Goal: Information Seeking & Learning: Learn about a topic

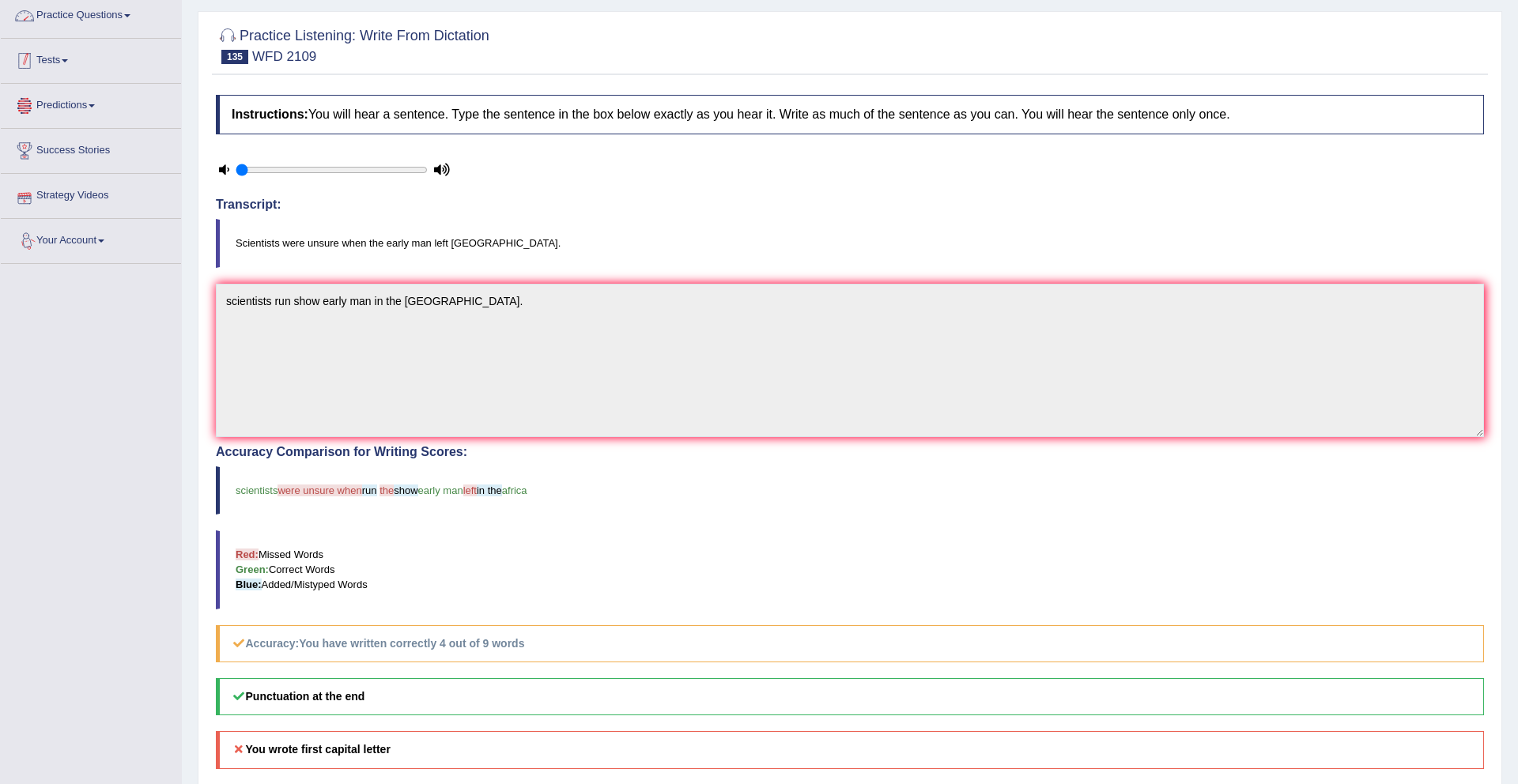
click at [70, 64] on link "Tests" at bounding box center [91, 58] width 181 height 40
click at [82, 13] on link "Practice Questions" at bounding box center [91, 14] width 181 height 40
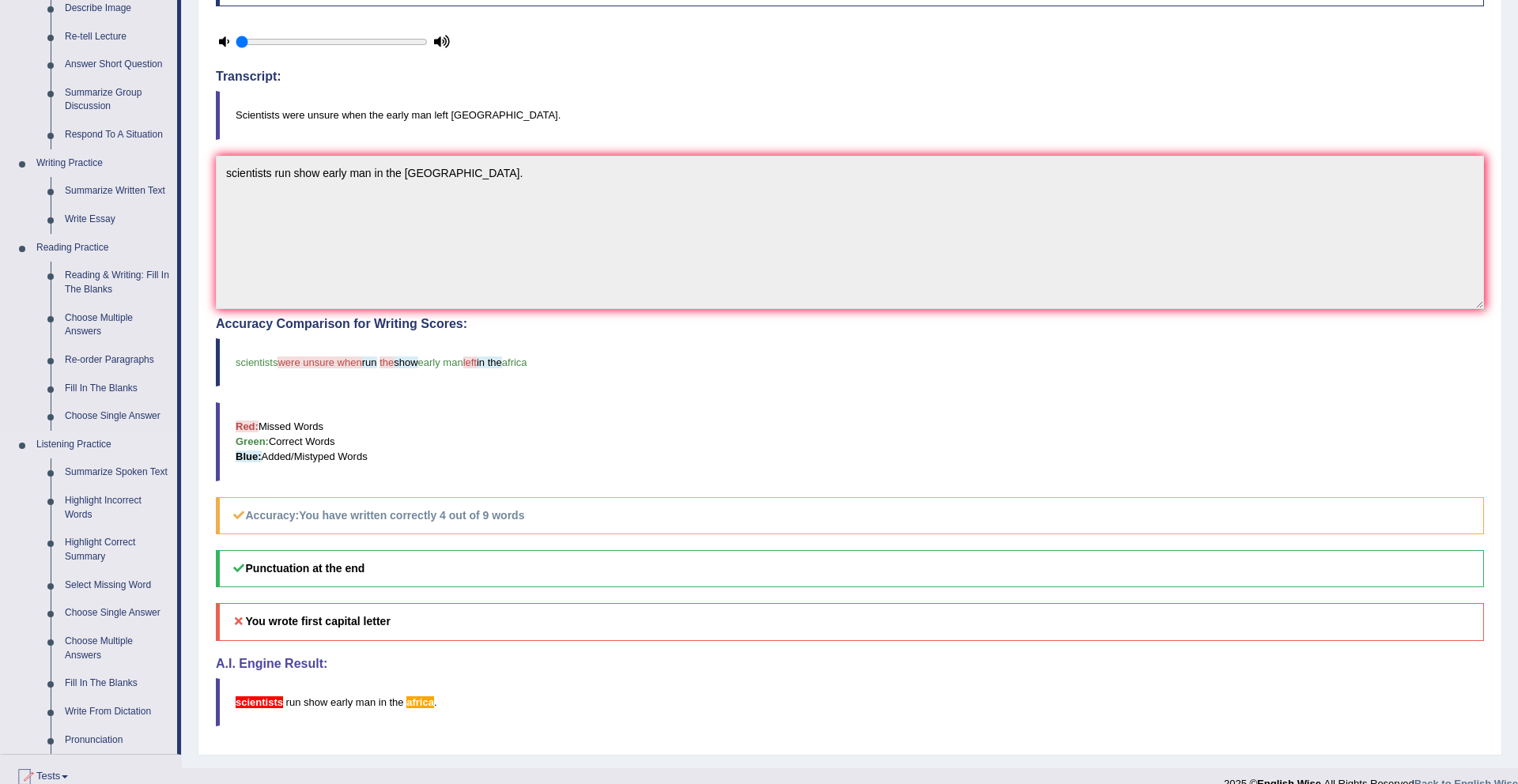
scroll to position [469, 0]
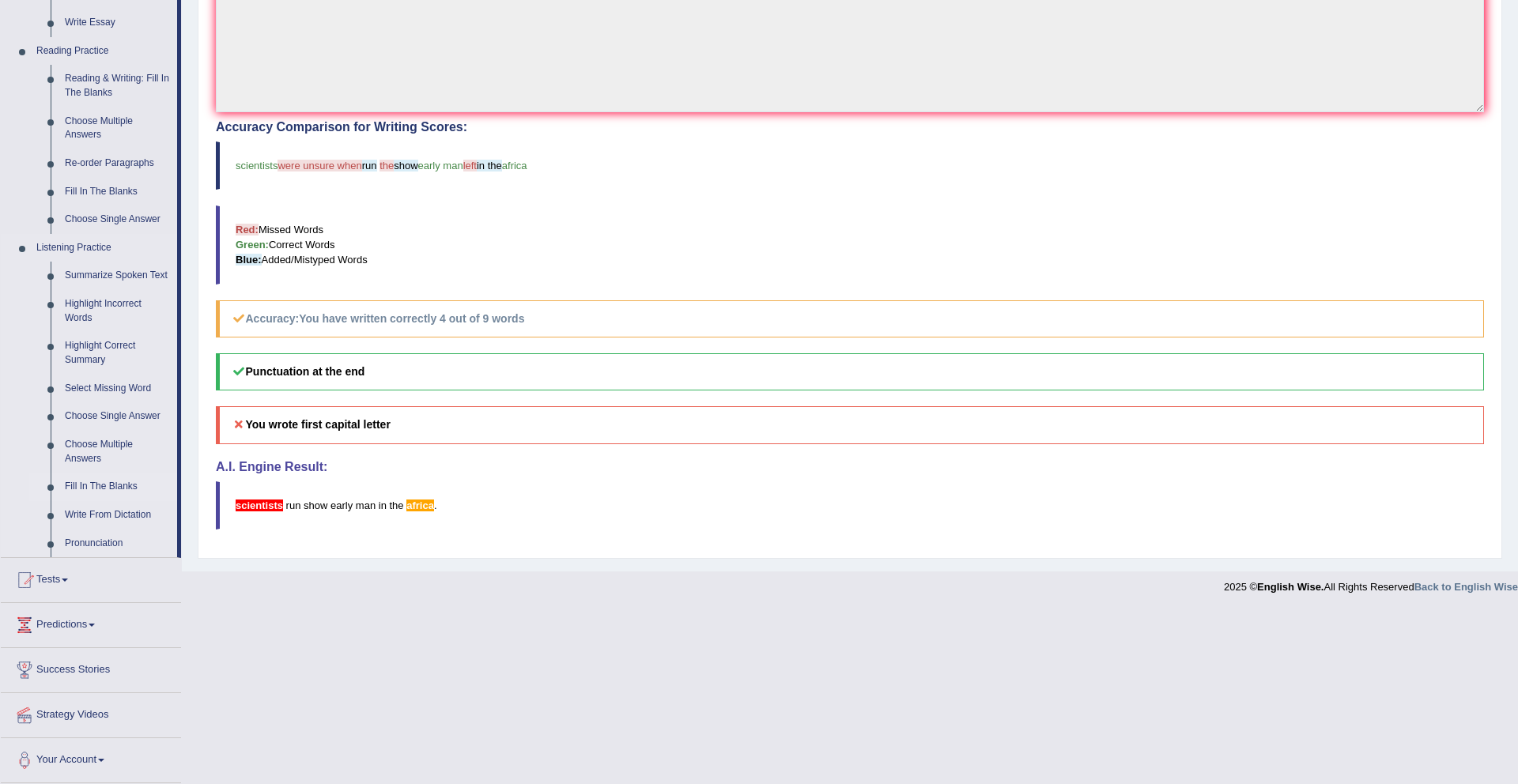
click at [99, 486] on link "Fill In The Blanks" at bounding box center [117, 487] width 120 height 28
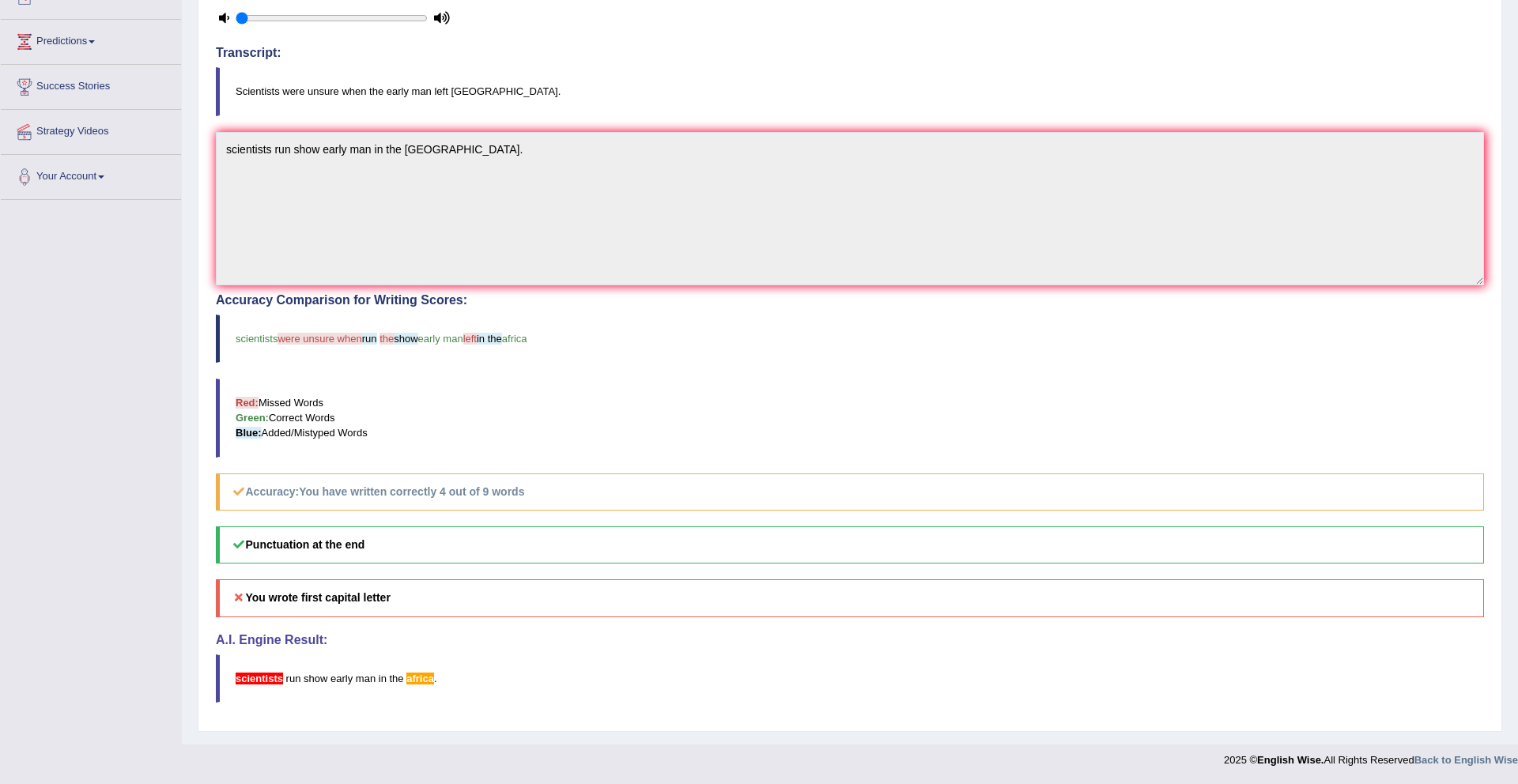
scroll to position [282, 0]
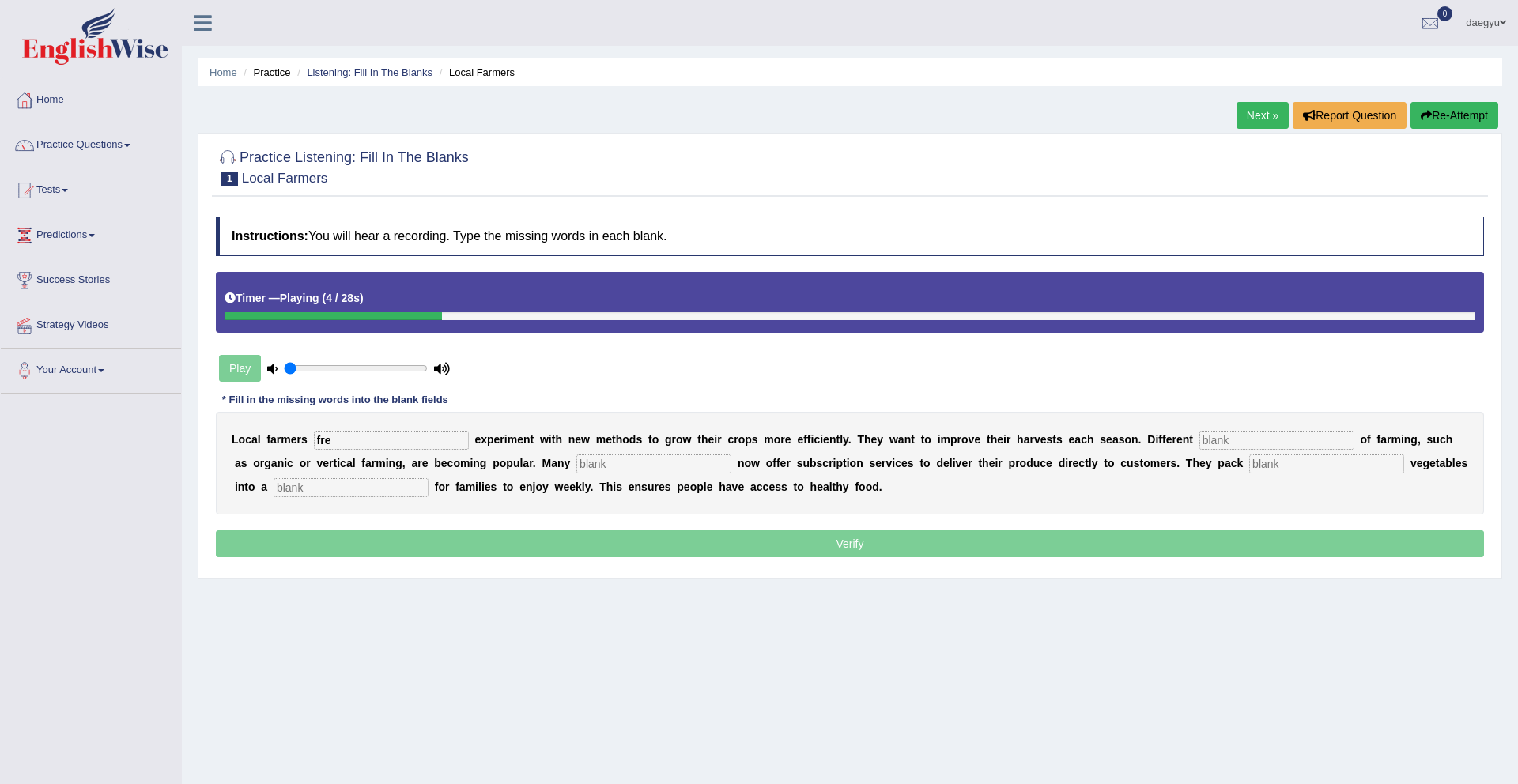
type input "fre"
click at [1200, 434] on input "text" at bounding box center [1277, 440] width 155 height 19
type input "style"
click at [604, 466] on input "text" at bounding box center [654, 464] width 155 height 19
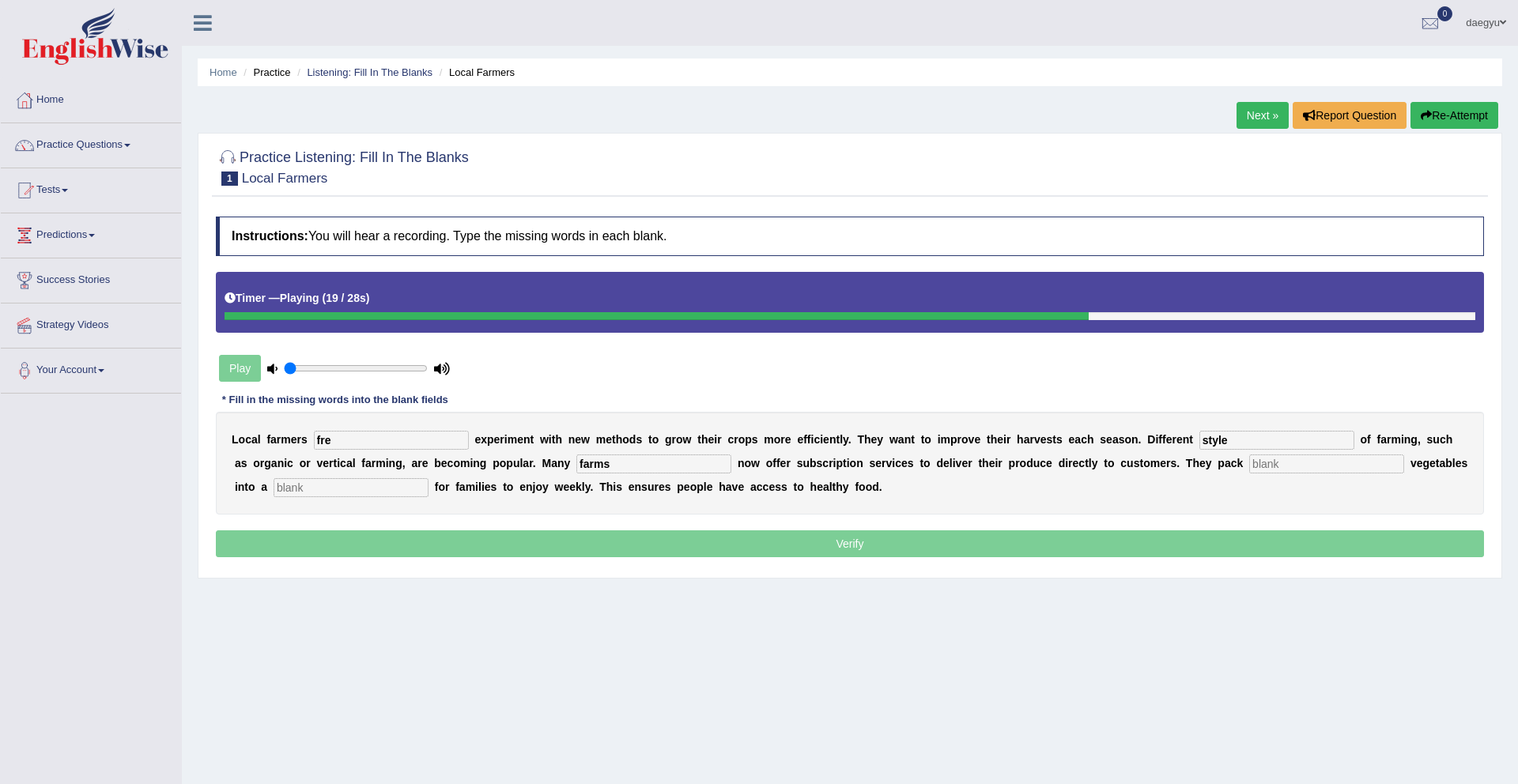
type input "farms"
click at [1250, 468] on input "text" at bounding box center [1327, 464] width 155 height 19
type input "frash"
click at [328, 483] on input "text" at bounding box center [351, 487] width 155 height 19
type input "pack"
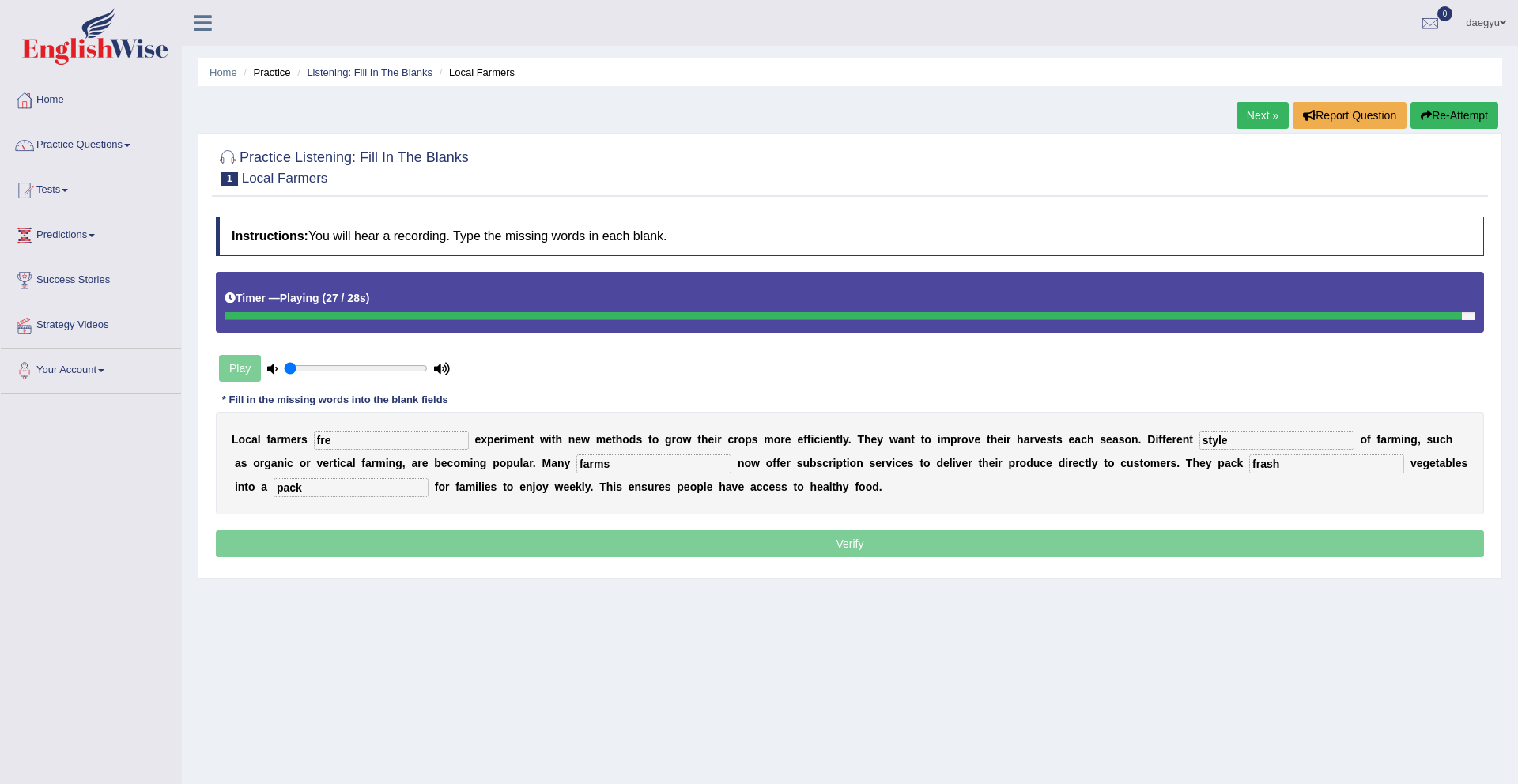
click at [338, 439] on input "fre" at bounding box center [391, 440] width 155 height 19
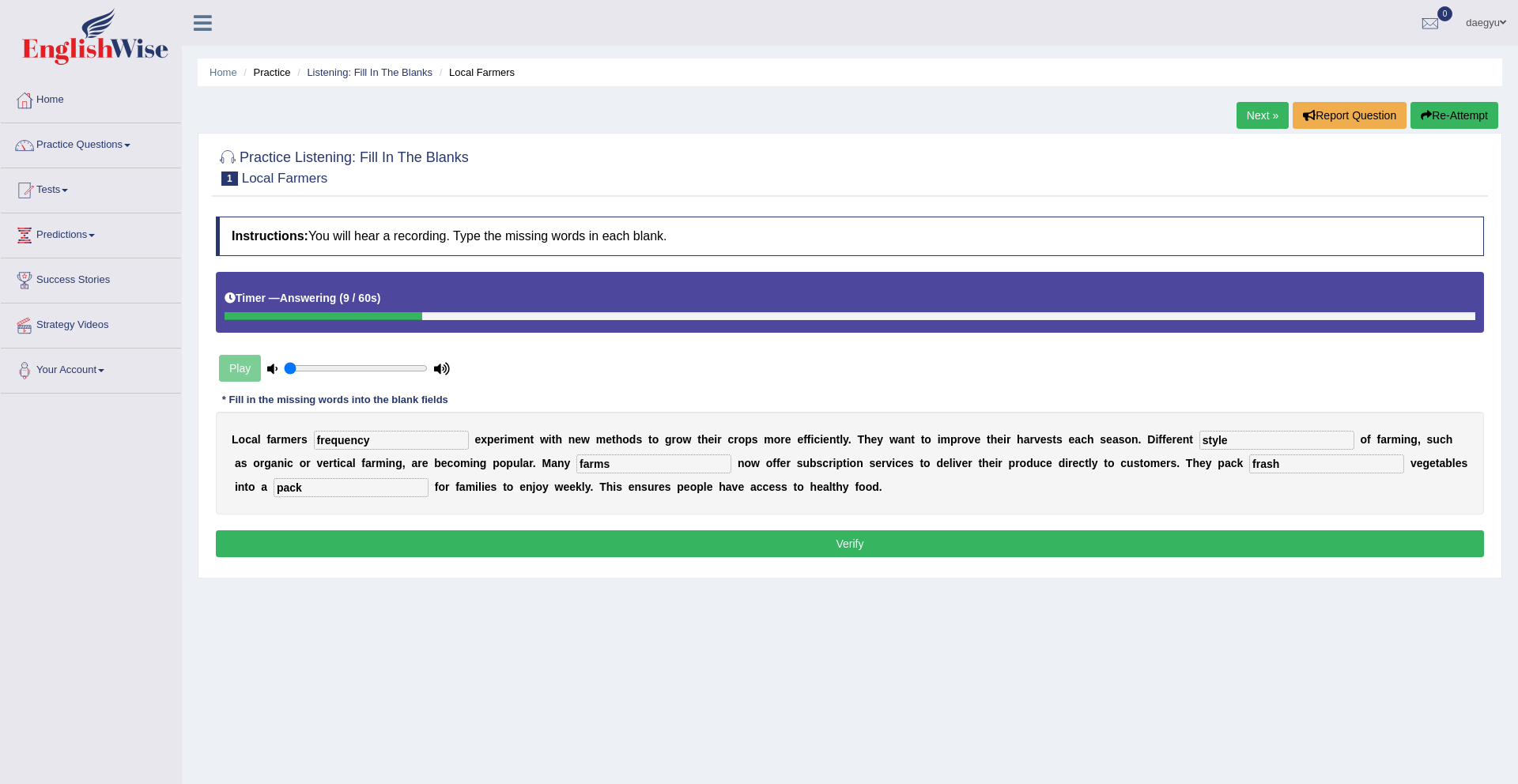
type input "frequency"
click at [385, 532] on button "Verify" at bounding box center [850, 543] width 1269 height 27
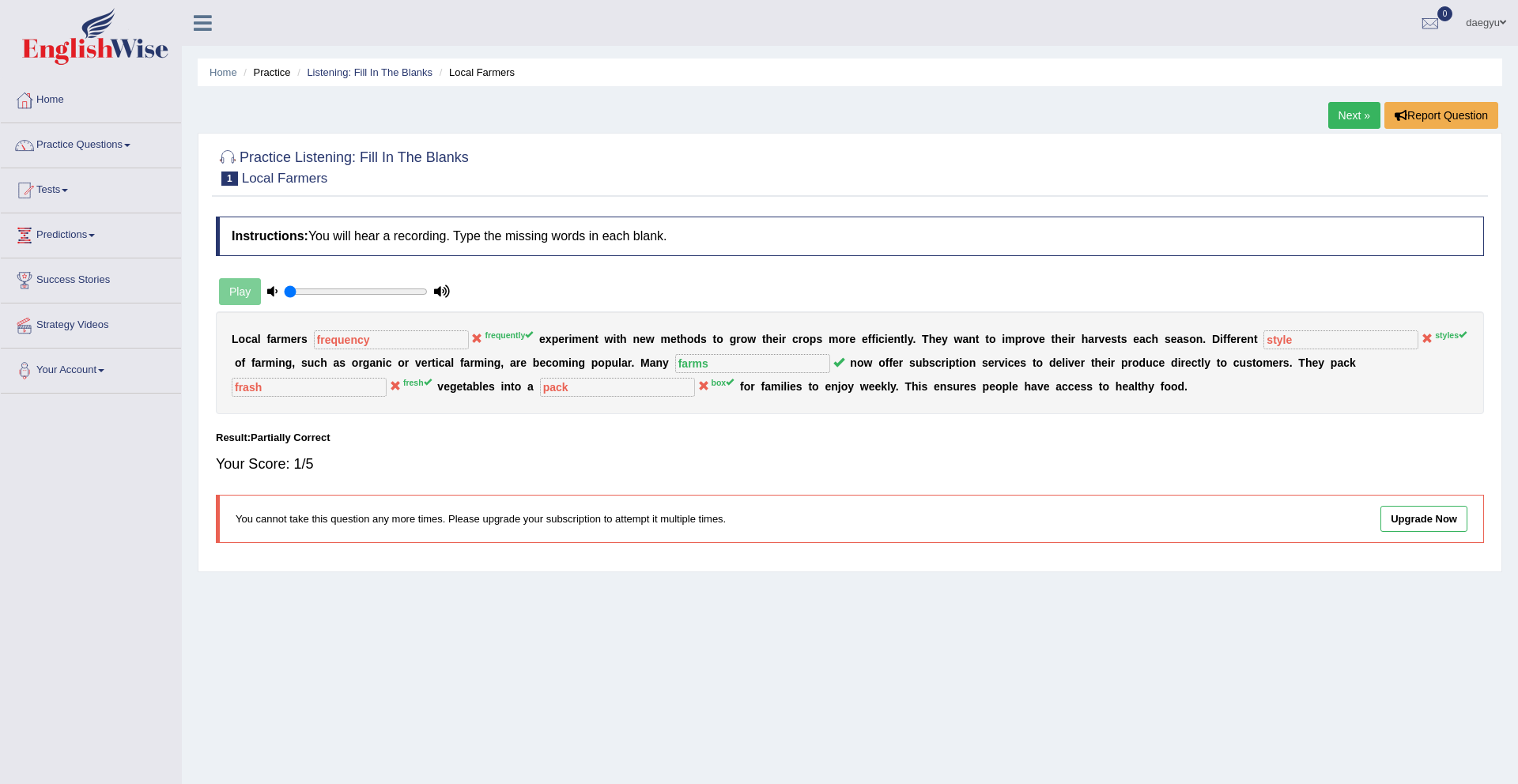
click at [1340, 139] on div "Practice Listening: Fill In The Blanks 1 Local Farmers Instructions: You will h…" at bounding box center [850, 352] width 1305 height 439
click at [1337, 123] on link "Next »" at bounding box center [1355, 115] width 52 height 27
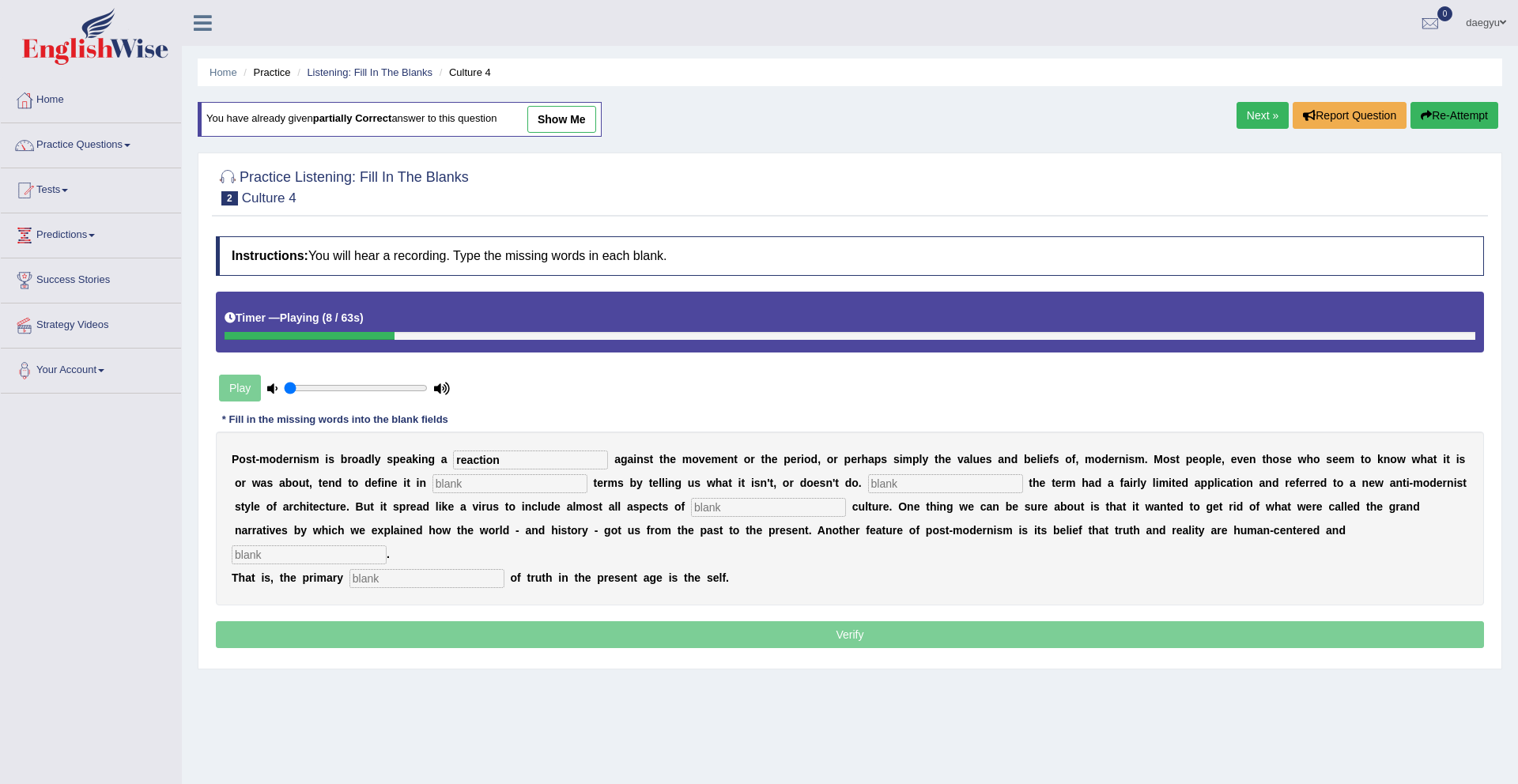
type input "reaction"
click at [502, 476] on input "text" at bounding box center [510, 484] width 155 height 19
type input "negative"
click at [869, 483] on input "text" at bounding box center [946, 484] width 155 height 19
type input "initally"
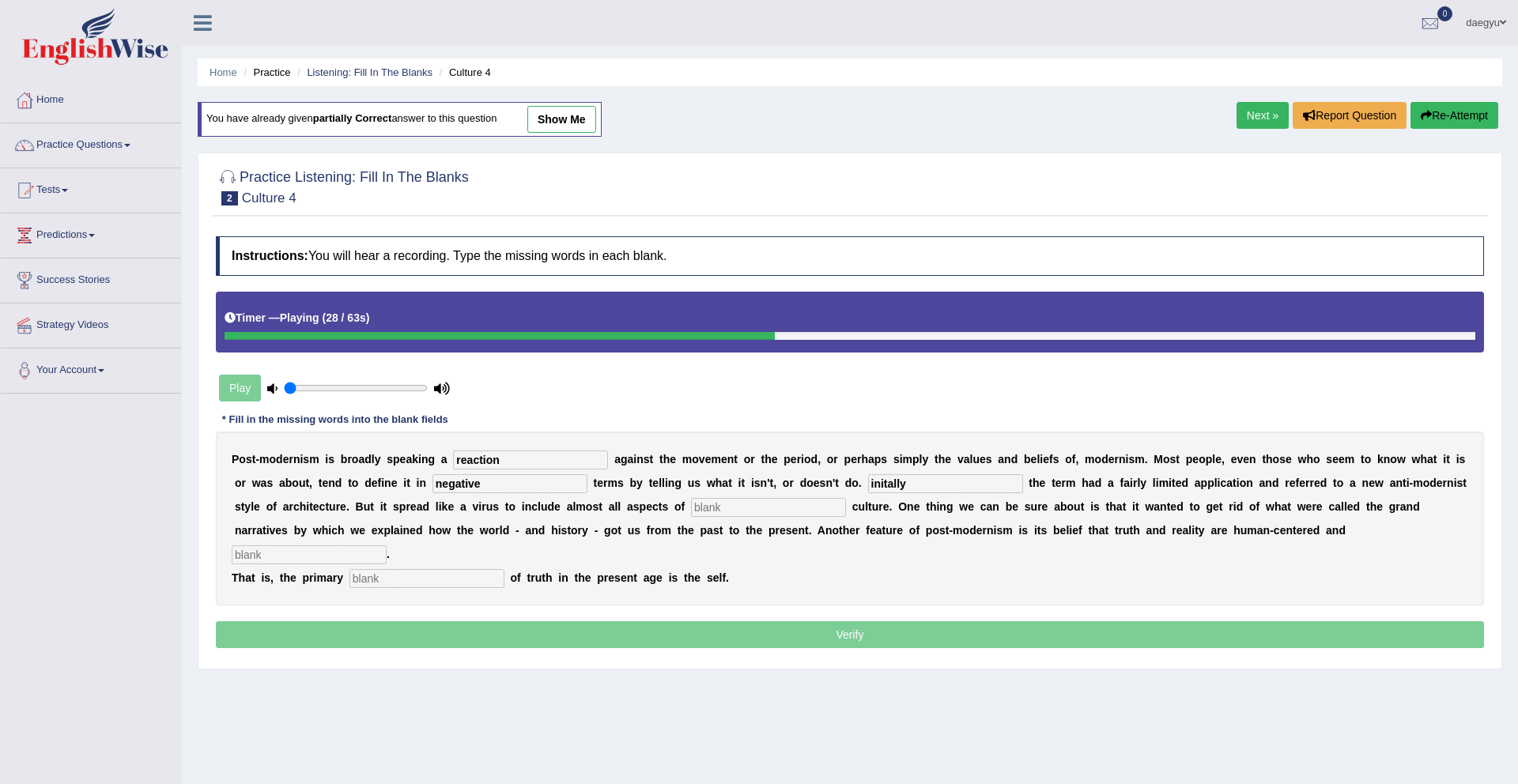
click at [739, 511] on input "text" at bounding box center [769, 507] width 155 height 19
type input "contempery"
click at [470, 569] on input "text" at bounding box center [427, 579] width 155 height 19
click at [1313, 541] on div "P o s t - m o d e r n i s m i s b r o a d l y s p e a k i n g a reaction a g a …" at bounding box center [850, 518] width 1269 height 174
click at [387, 545] on input "text" at bounding box center [309, 554] width 155 height 19
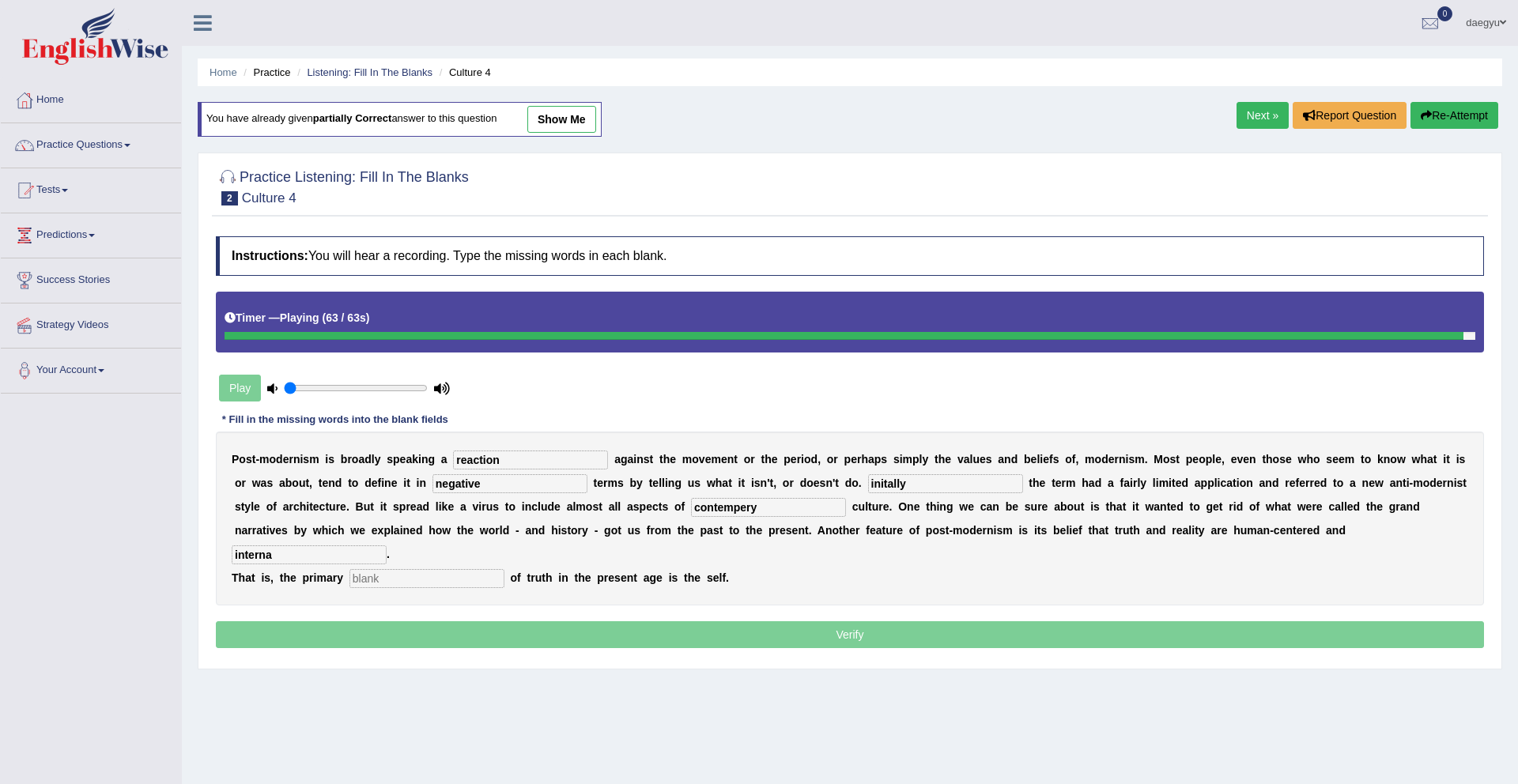
type input "interna"
click at [400, 569] on input "text" at bounding box center [427, 579] width 155 height 19
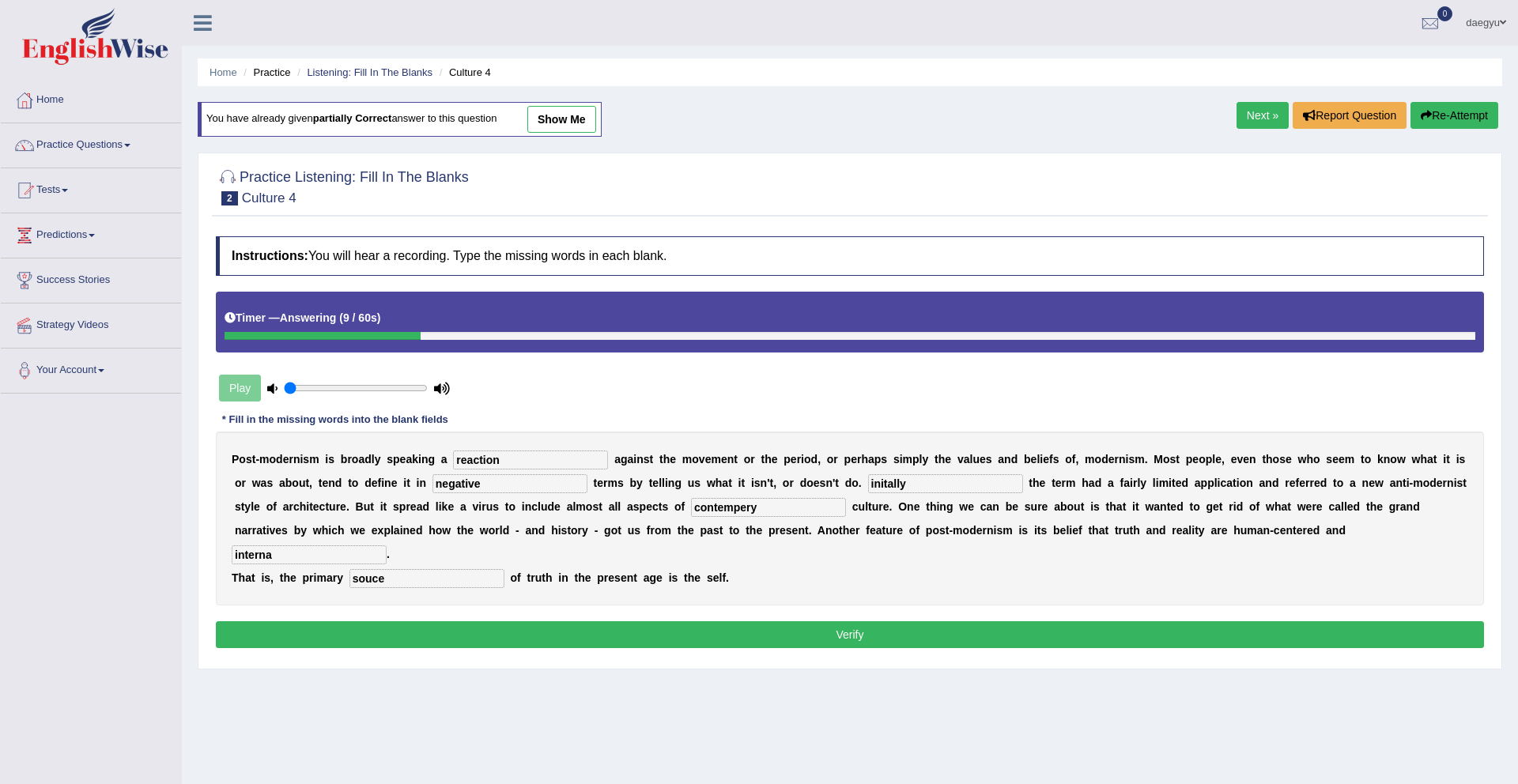
type input "souce"
drag, startPoint x: 1338, startPoint y: 536, endPoint x: 1146, endPoint y: 549, distance: 192.4
click at [1146, 549] on div "P o s t - m o d e r n i s m i s b r o a d l y s p e a k i n g a reaction a g a …" at bounding box center [850, 518] width 1269 height 174
drag, startPoint x: 1321, startPoint y: 535, endPoint x: 1194, endPoint y: 536, distance: 127.0
click at [1194, 536] on div "P o s t - m o d e r n i s m i s b r o a d l y s p e a k i n g a reaction a g a …" at bounding box center [850, 518] width 1269 height 174
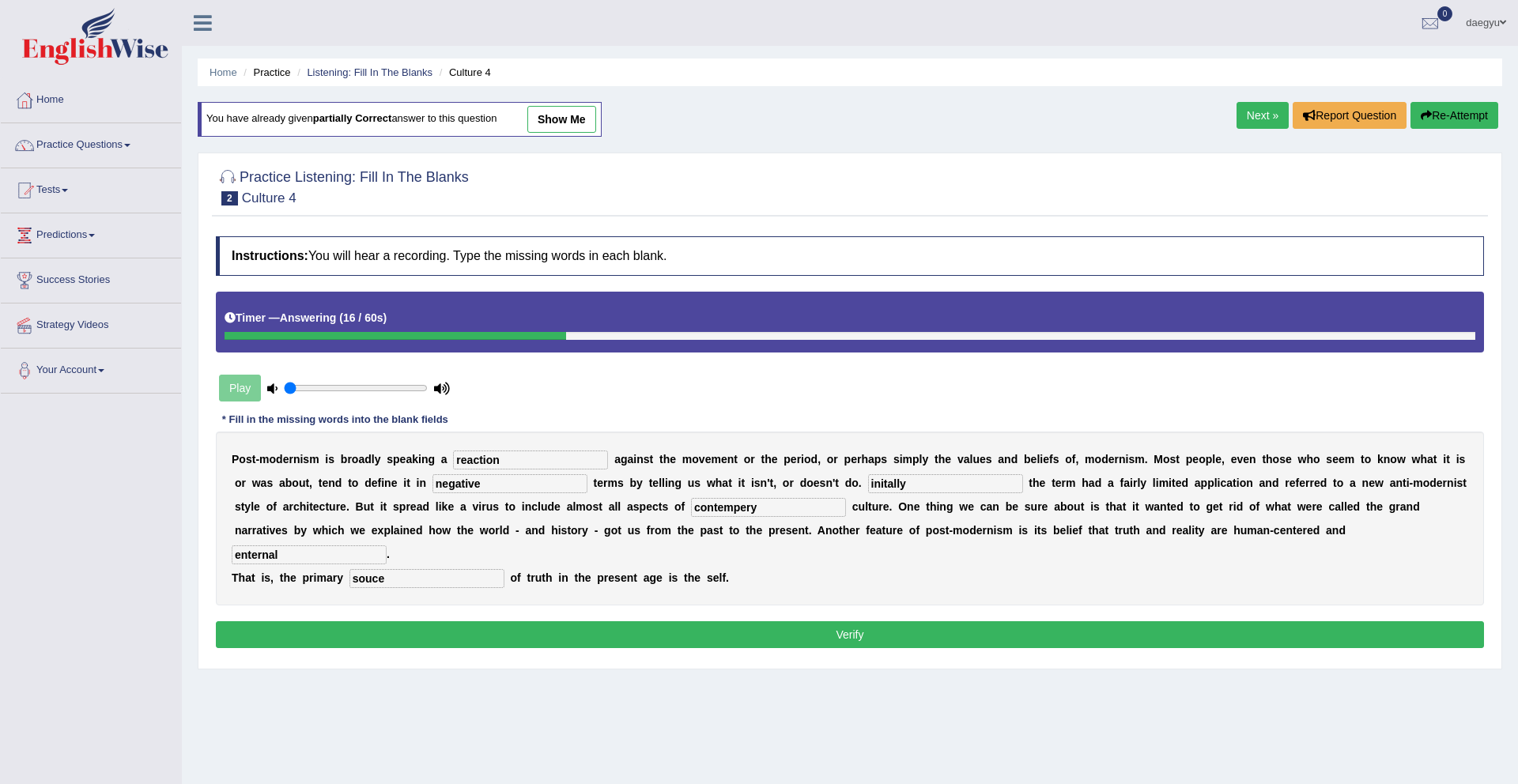
type input "enternal"
click at [1189, 622] on button "Verify" at bounding box center [850, 634] width 1269 height 27
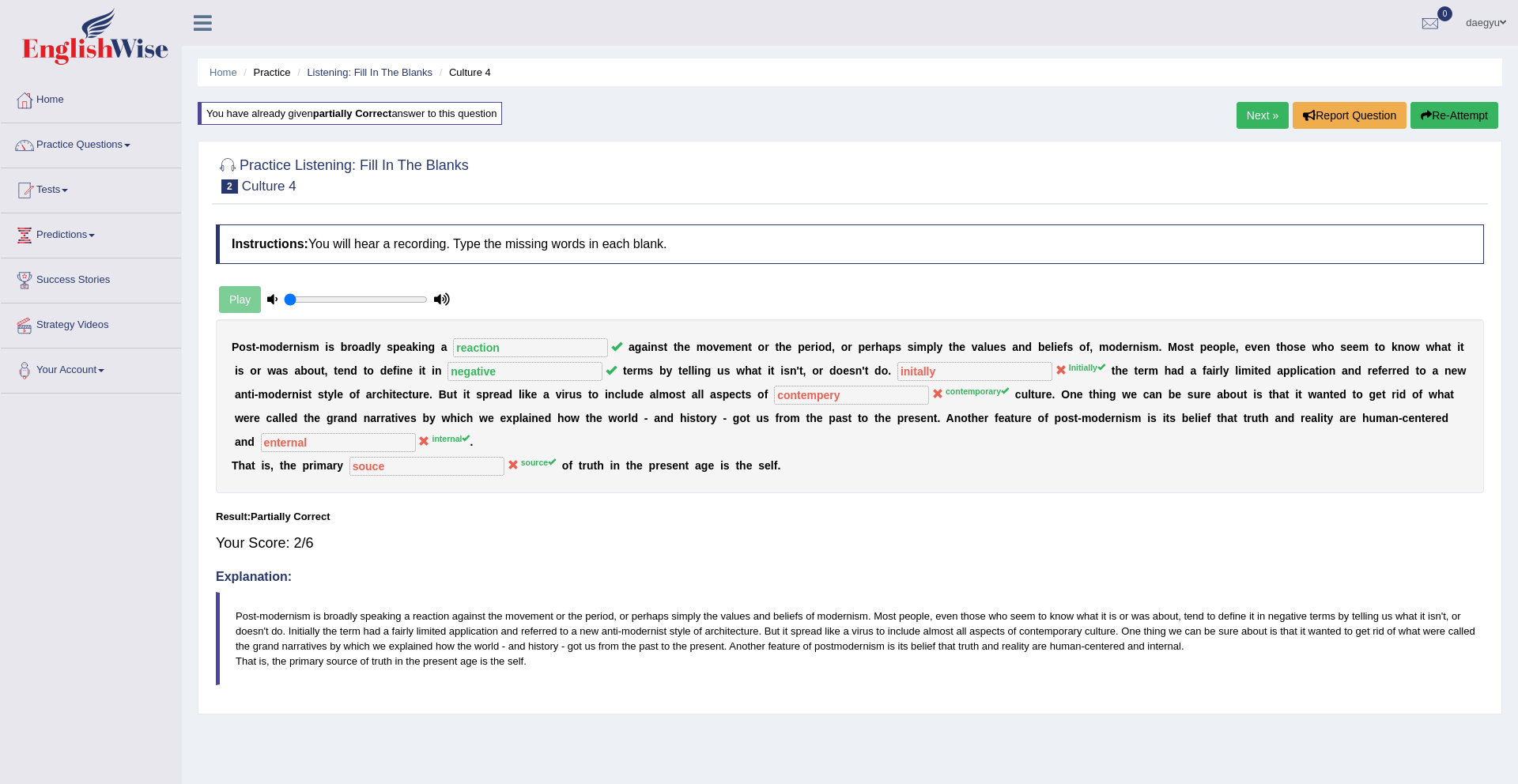
click at [1269, 132] on div "Next » Report Question Re-Attempt" at bounding box center [1369, 118] width 266 height 31
click at [1262, 120] on link "Next »" at bounding box center [1263, 115] width 52 height 27
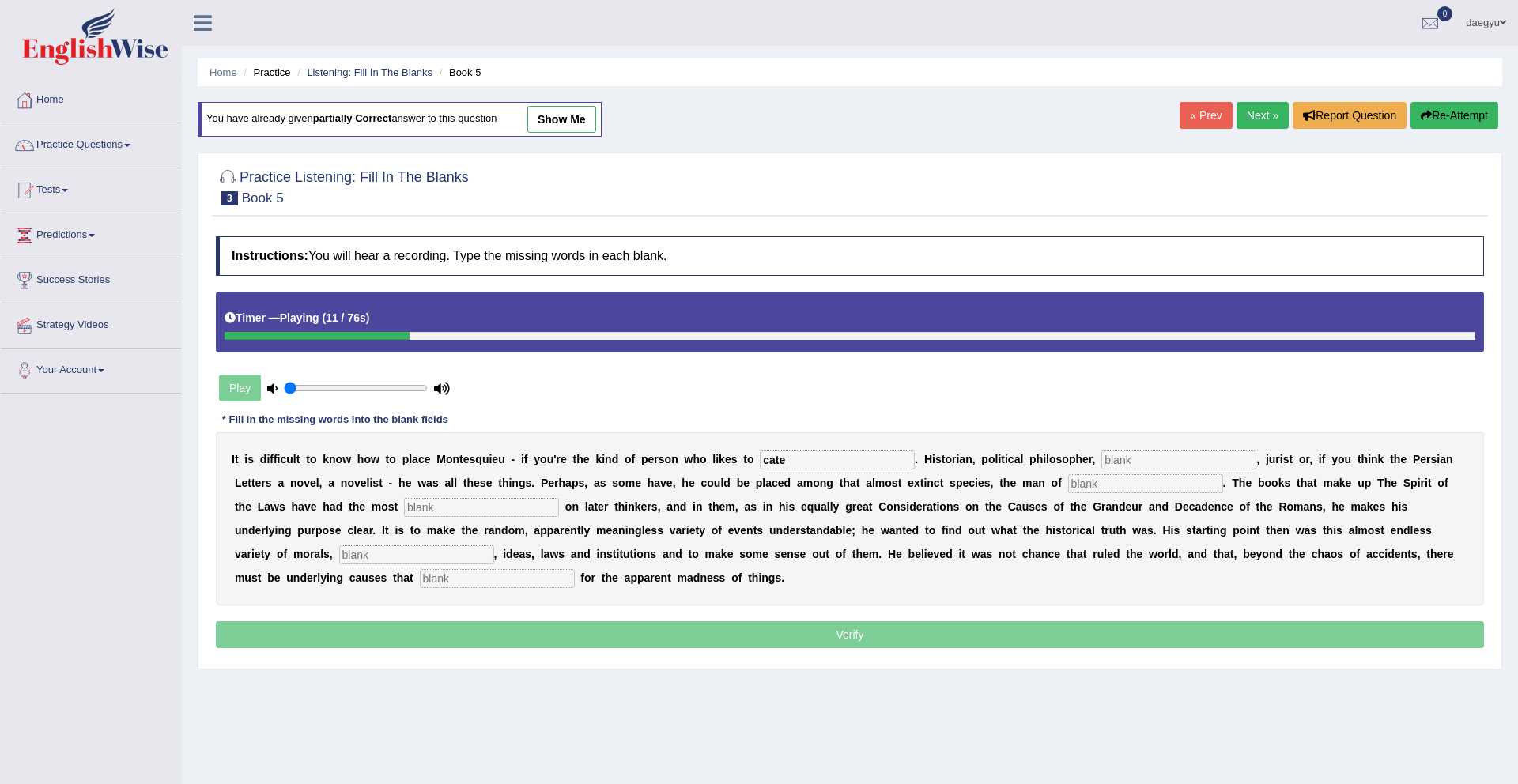
type input "cate"
click at [1183, 460] on input "text" at bounding box center [1179, 460] width 155 height 19
type input "socail"
click at [1139, 498] on div "I t i s d i f f i c u l t t o k n o w h o w t o p l a c e M o n t e s q u i e u…" at bounding box center [850, 518] width 1269 height 174
click at [1125, 490] on input "text" at bounding box center [1146, 484] width 155 height 19
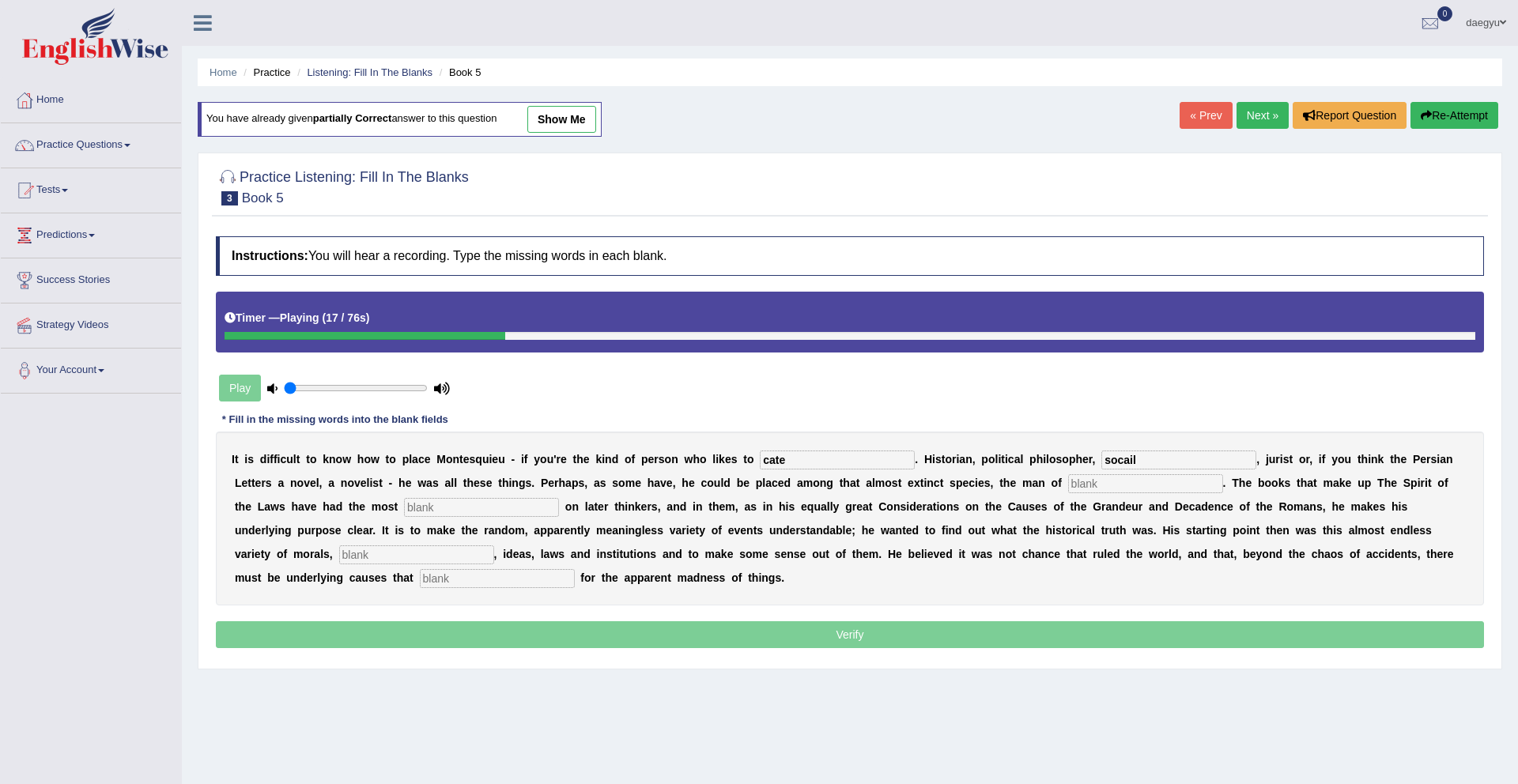
click at [1106, 486] on input "text" at bounding box center [1146, 484] width 155 height 19
type input "letters"
click at [452, 508] on input "text" at bounding box center [482, 507] width 155 height 19
type input "influence"
click at [339, 564] on input "text" at bounding box center [416, 554] width 155 height 19
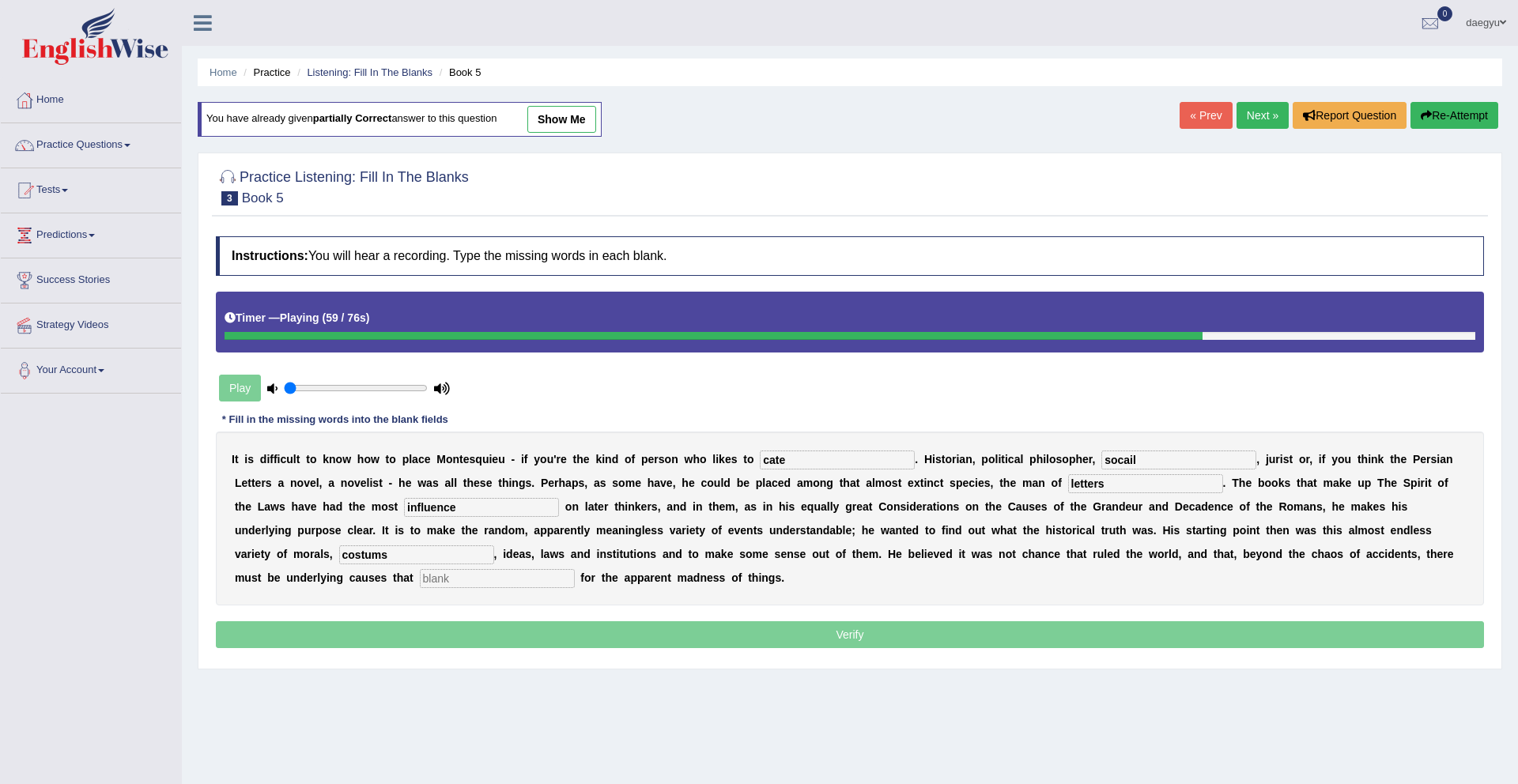
type input "costums"
click at [420, 570] on input "text" at bounding box center [497, 579] width 155 height 19
type input "account"
click at [804, 454] on input "cate" at bounding box center [838, 460] width 155 height 19
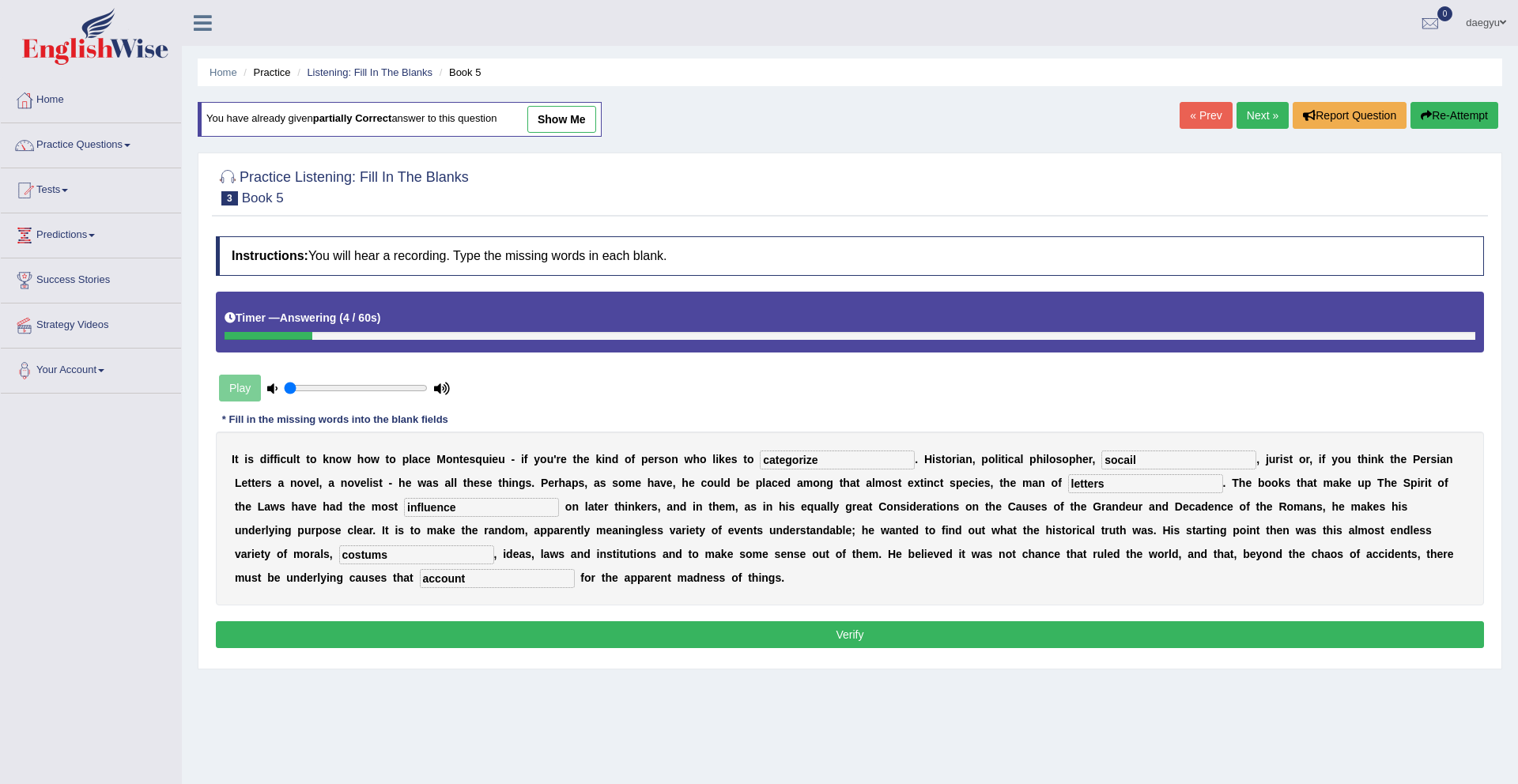
type input "categorize"
drag, startPoint x: 1135, startPoint y: 456, endPoint x: 1036, endPoint y: 457, distance: 99.0
click at [1036, 458] on div "I t i s d i f f i c u l t t o k n o w h o w t o p l a c e M o n t e s q u i e u…" at bounding box center [850, 518] width 1269 height 174
type input "s"
type input "social"
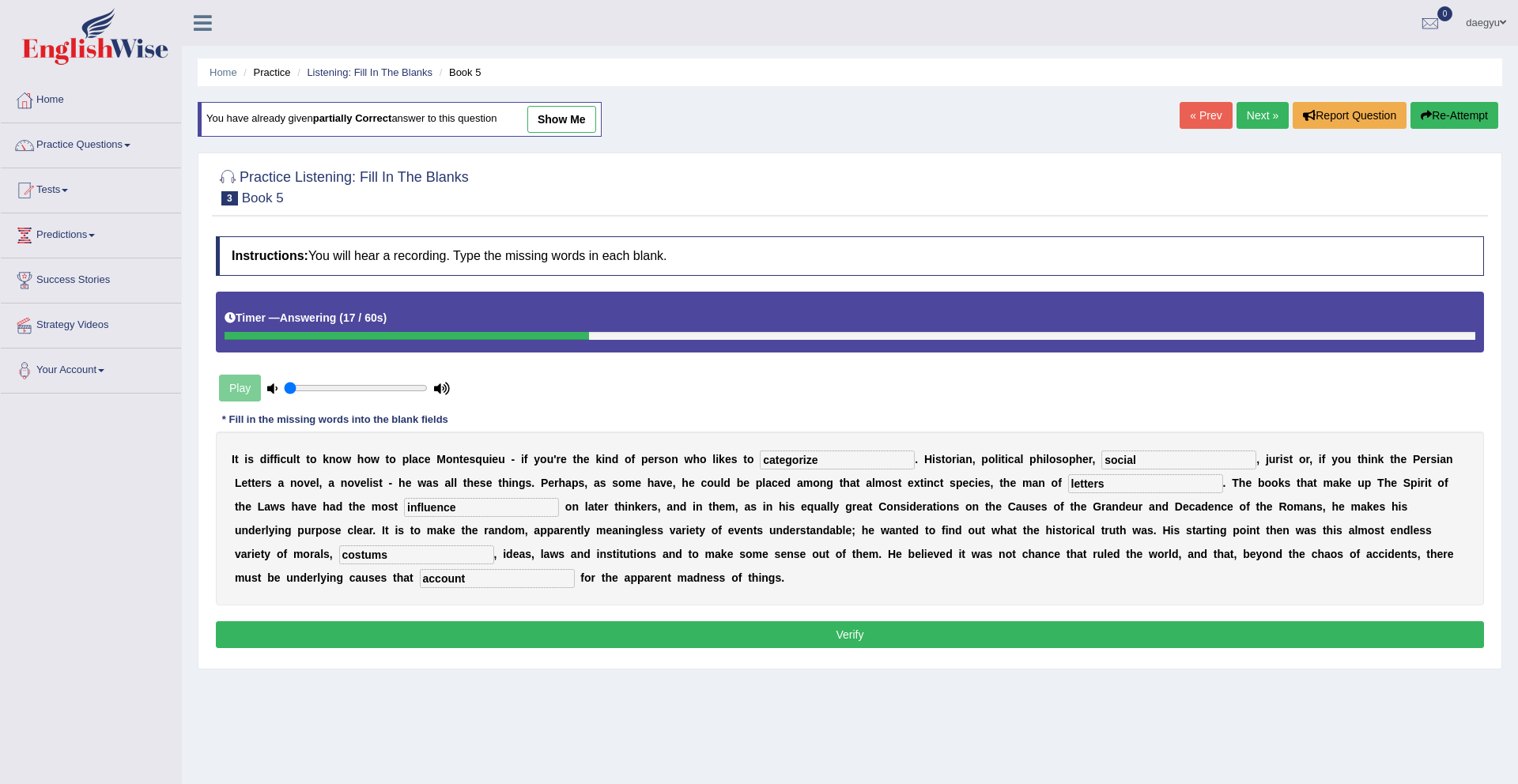
click at [1036, 632] on button "Verify" at bounding box center [850, 634] width 1269 height 27
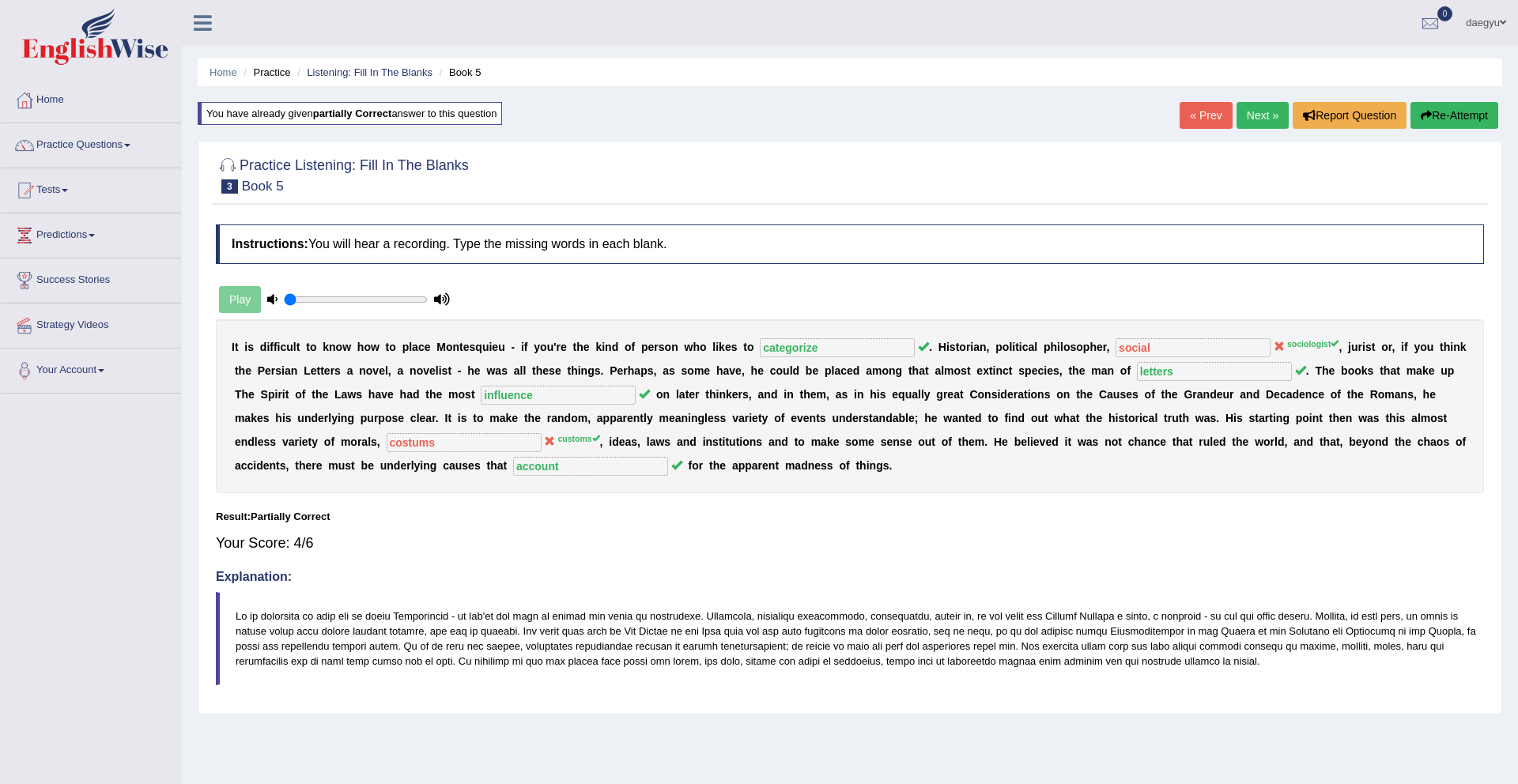
click at [1248, 125] on link "Next »" at bounding box center [1263, 115] width 52 height 27
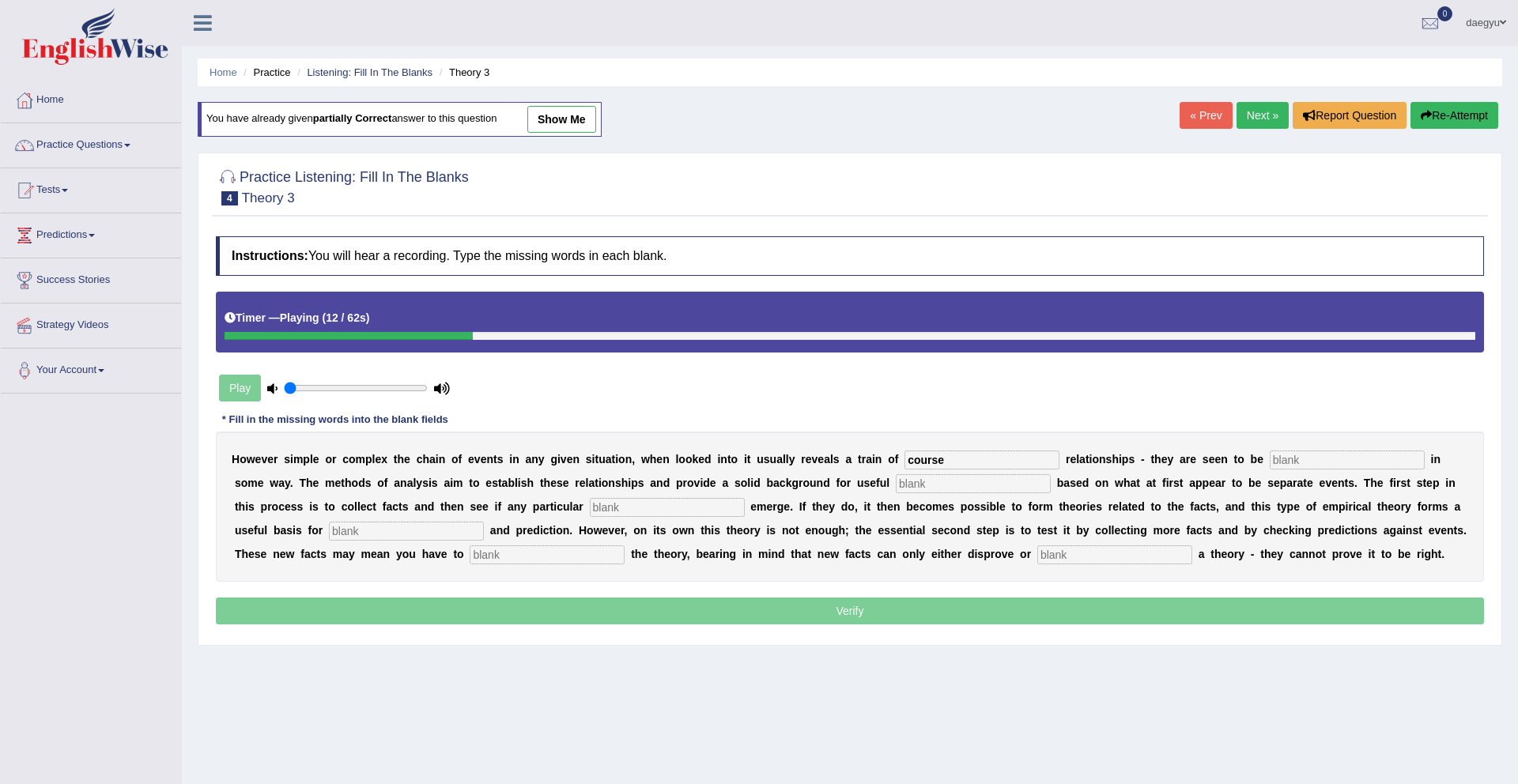
type input "course"
click at [1270, 461] on input "text" at bounding box center [1348, 460] width 155 height 19
click at [1270, 464] on input "loinked" at bounding box center [1348, 460] width 155 height 19
type input "linked"
click at [970, 490] on div "H o w e v e r s i m p l e o r c o m p l e x t h e c h a i n o f e v e n t s i n…" at bounding box center [850, 506] width 1269 height 150
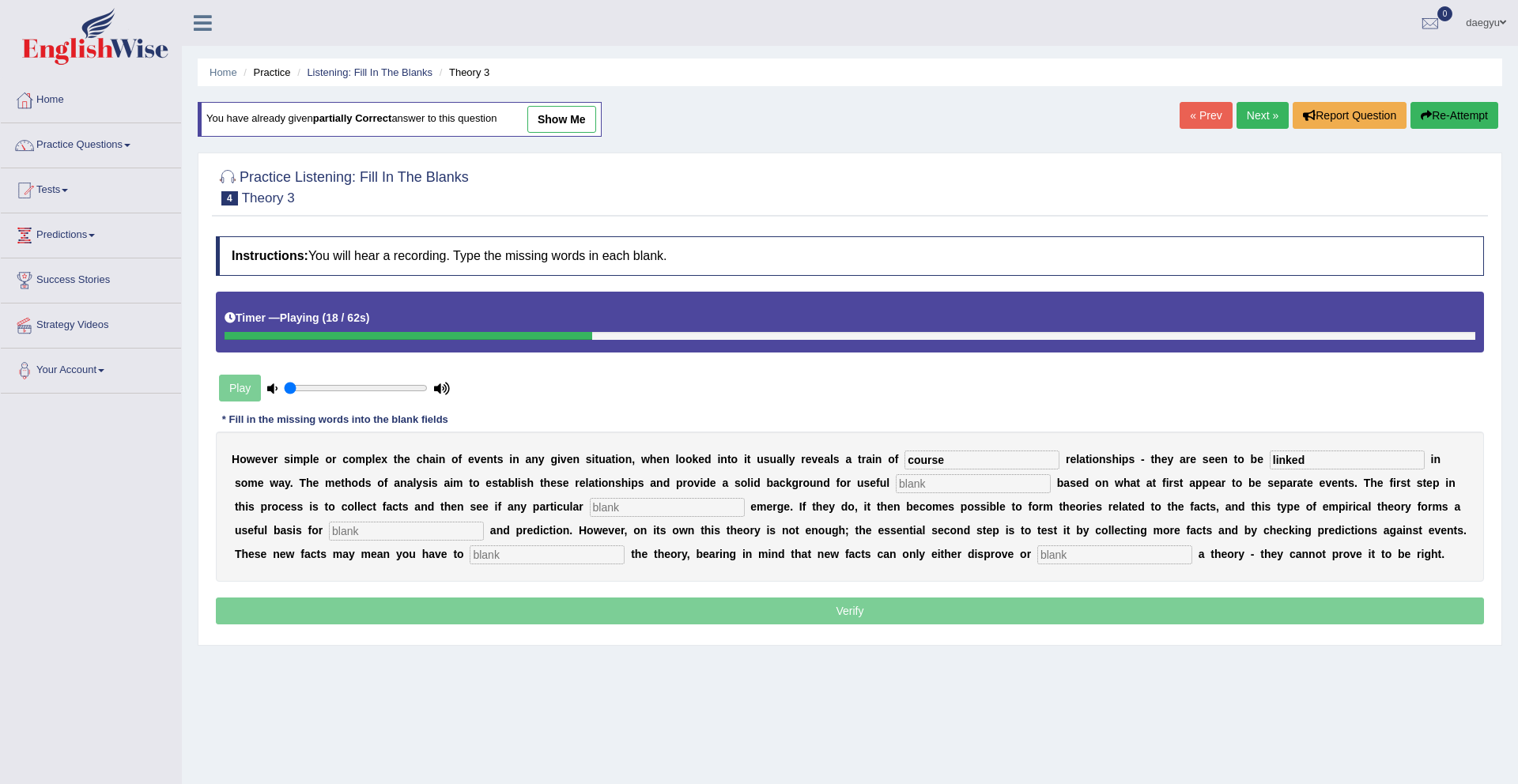
click at [948, 492] on input "text" at bounding box center [974, 484] width 155 height 19
type input "genralization"
click at [625, 511] on input "text" at bounding box center [667, 507] width 155 height 19
type input "patterns"
click at [384, 548] on b "n" at bounding box center [387, 554] width 7 height 13
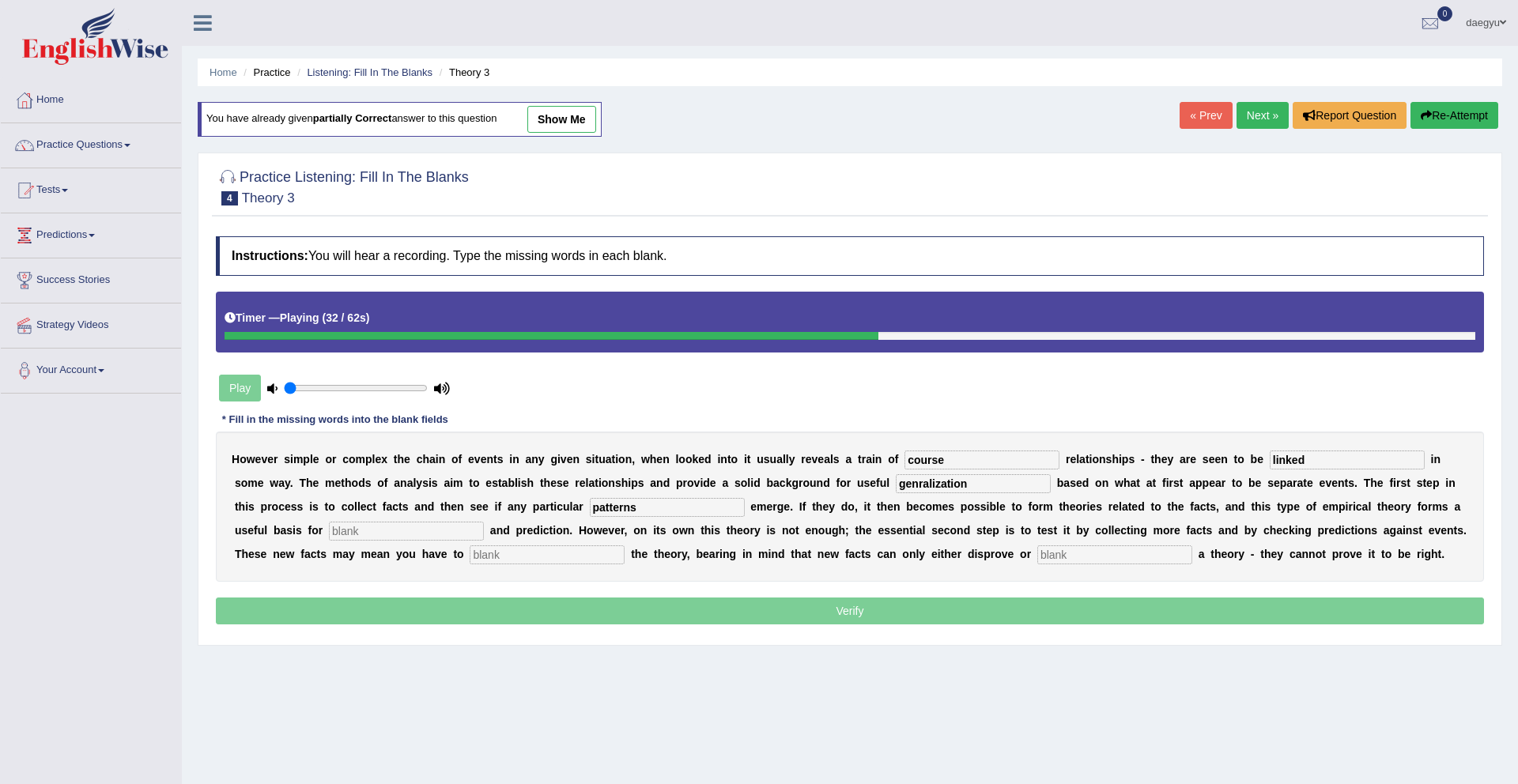
click at [291, 545] on div "H o w e v e r s i m p l e o r c o m p l e x t h e c h a i n o f e v e n t s i n…" at bounding box center [850, 506] width 1269 height 150
click at [329, 522] on input "text" at bounding box center [407, 531] width 155 height 19
type input "anaylzed"
click at [464, 554] on b at bounding box center [467, 554] width 6 height 13
click at [470, 554] on input "text" at bounding box center [547, 554] width 155 height 19
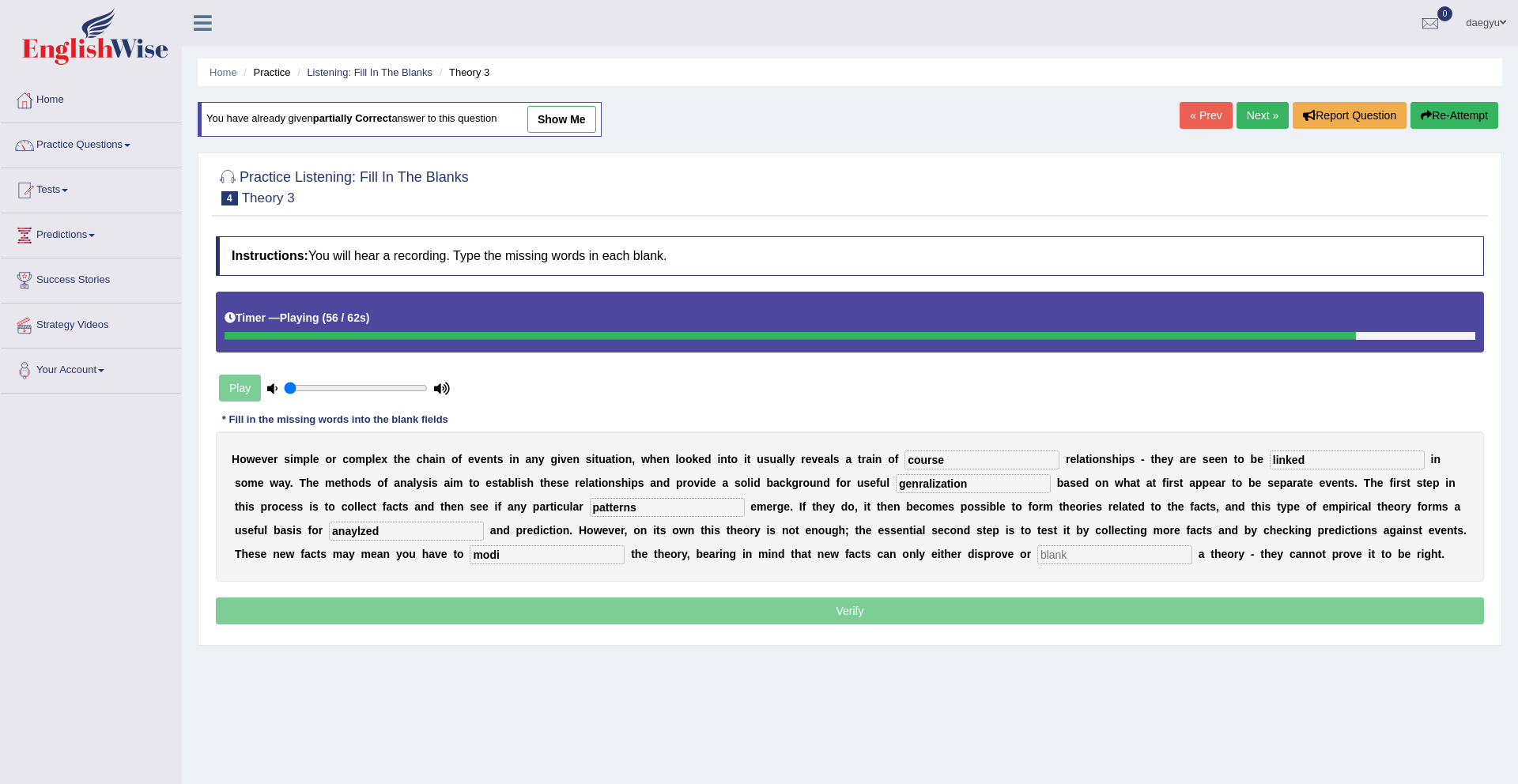
type input "modi"
click at [1037, 545] on input "text" at bounding box center [1115, 554] width 155 height 19
click at [1037, 559] on input "supooort" at bounding box center [1115, 554] width 155 height 19
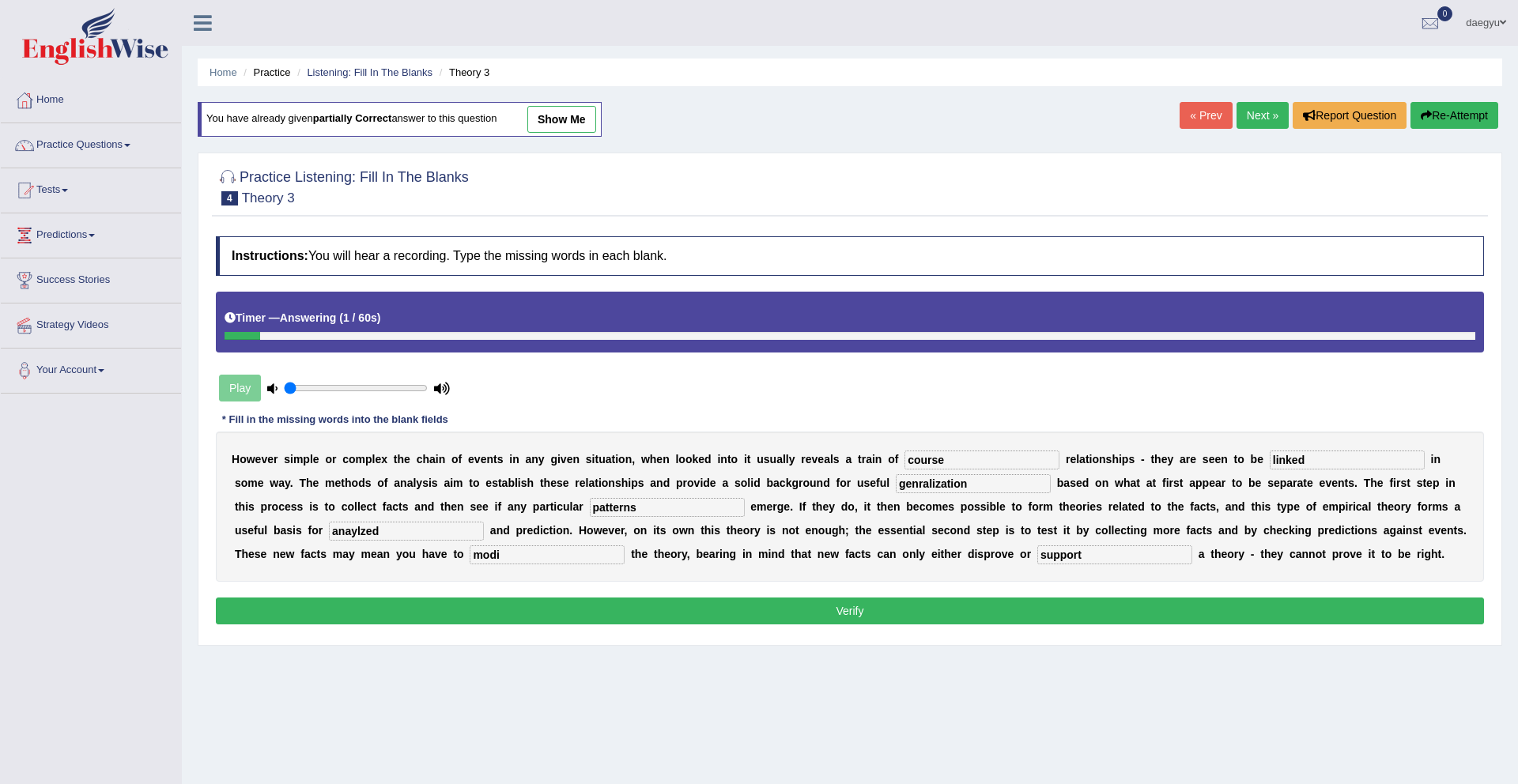
type input "support"
click at [436, 568] on div "H o w e v e r s i m p l e o r c o m p l e x t h e c h a i n o f e v e n t s i n…" at bounding box center [850, 506] width 1269 height 150
click at [437, 565] on div "H o w e v e r s i m p l e o r c o m p l e x t h e c h a i n o f e v e n t s i n…" at bounding box center [850, 506] width 1269 height 150
click at [470, 560] on input "modi" at bounding box center [547, 554] width 155 height 19
type input "modify"
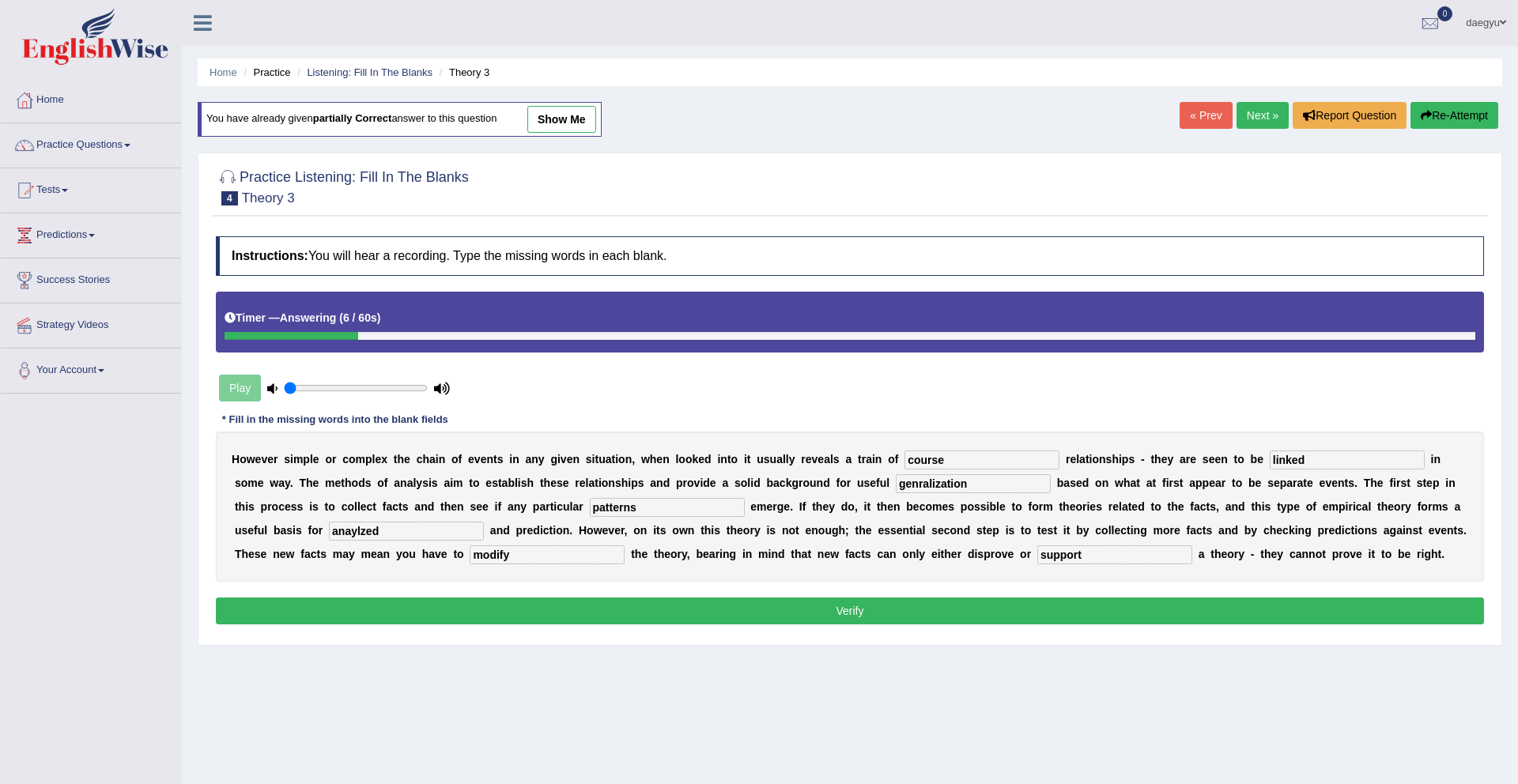
click at [458, 595] on div "Instructions: You will hear a recording. Type the missing words in each blank. …" at bounding box center [850, 432] width 1276 height 407
click at [462, 600] on button "Verify" at bounding box center [850, 610] width 1269 height 27
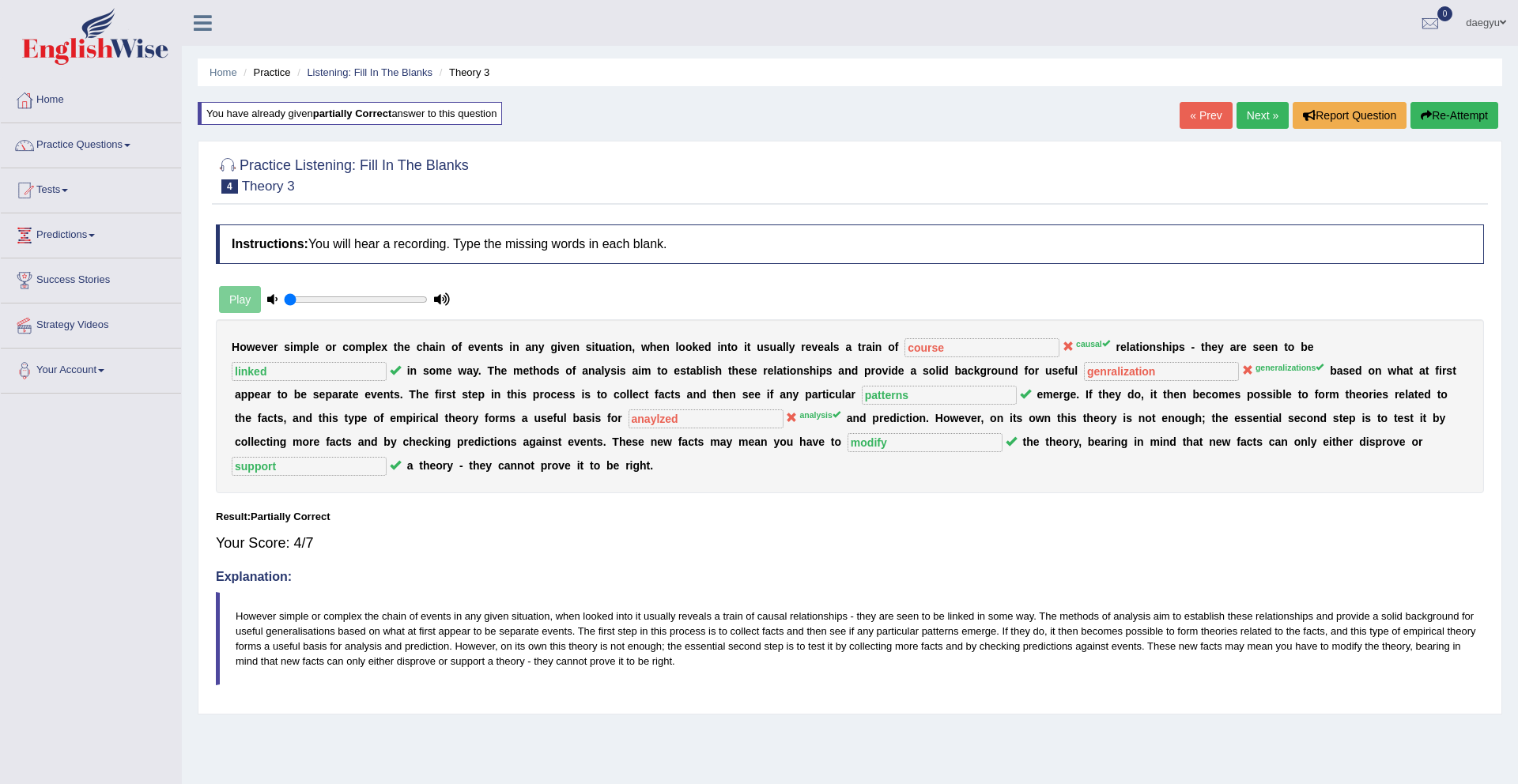
click at [1254, 115] on link "Next »" at bounding box center [1263, 115] width 52 height 27
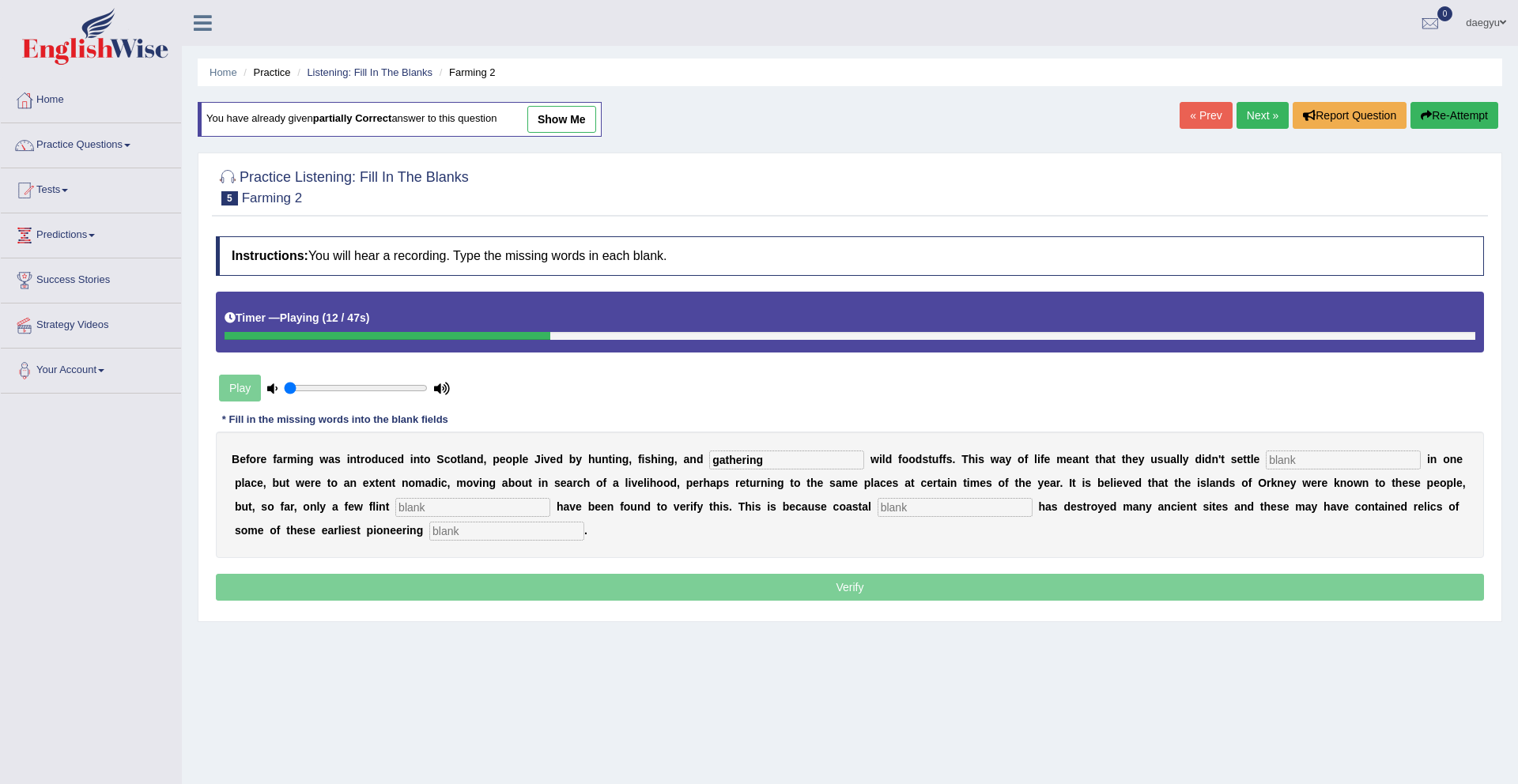
type input "gathering"
click at [1266, 459] on input "text" at bounding box center [1343, 460] width 155 height 19
type input "permenant"
click at [550, 507] on b at bounding box center [553, 506] width 6 height 13
click at [495, 507] on input "text" at bounding box center [473, 507] width 155 height 19
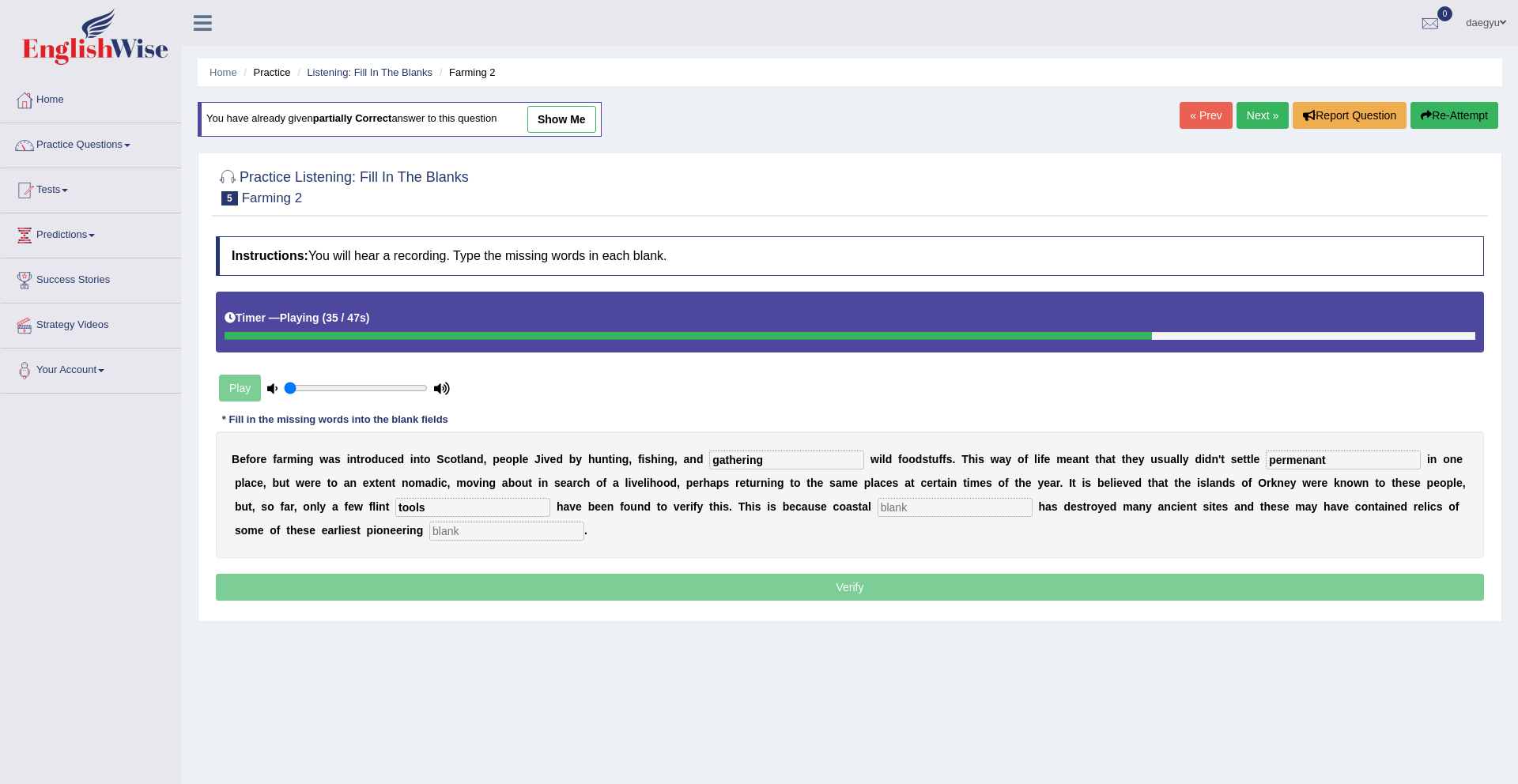
type input "tools"
click at [878, 506] on input "text" at bounding box center [956, 507] width 155 height 19
type input "erosion"
click at [448, 547] on div "B e f o r e f a r m i n g w a s i n t r o d u c e d i n t o S c o t l a n d , p…" at bounding box center [850, 494] width 1269 height 126
click at [458, 535] on input "text" at bounding box center [507, 531] width 155 height 19
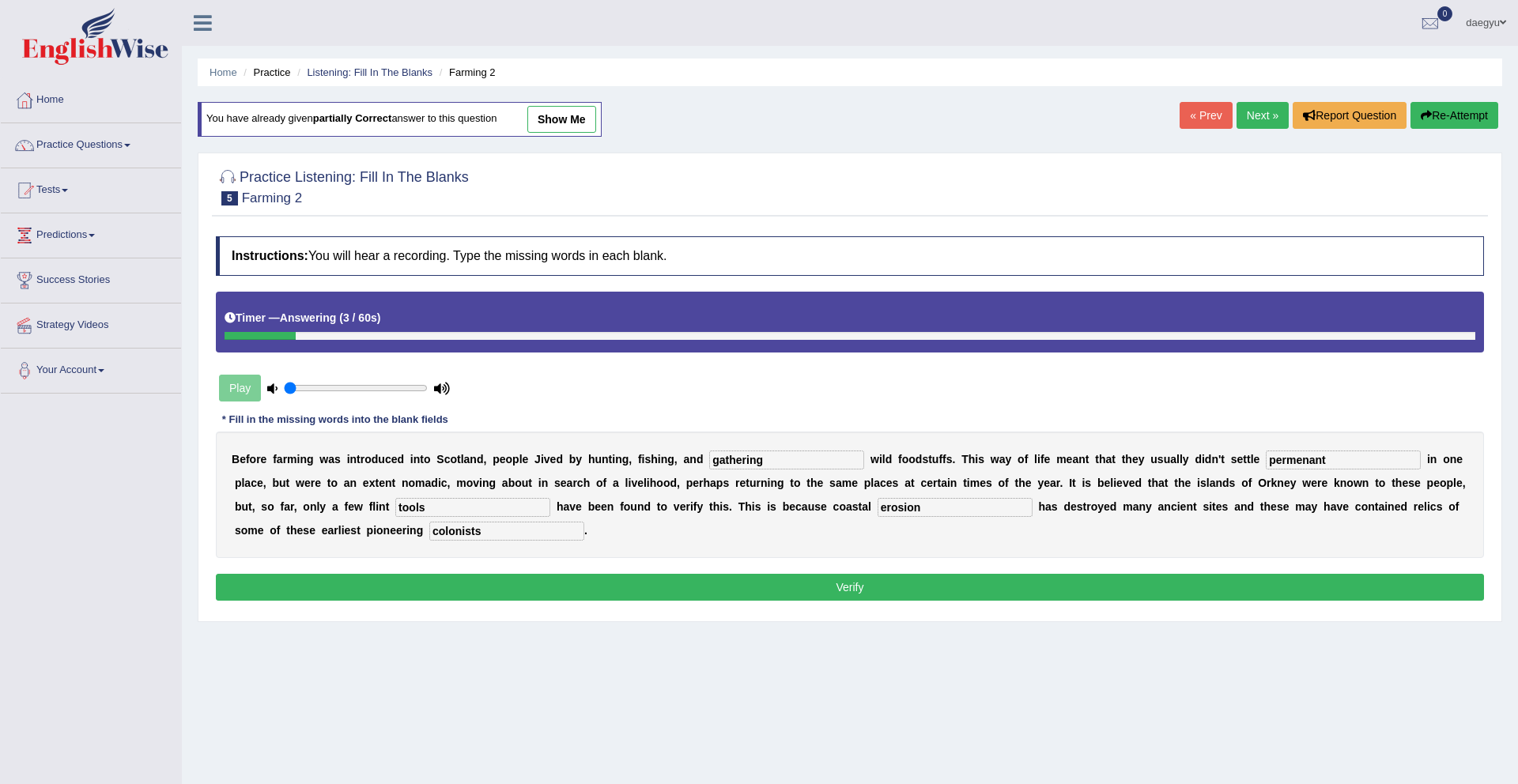
type input "colonists"
click at [1221, 587] on button "Verify" at bounding box center [850, 587] width 1269 height 27
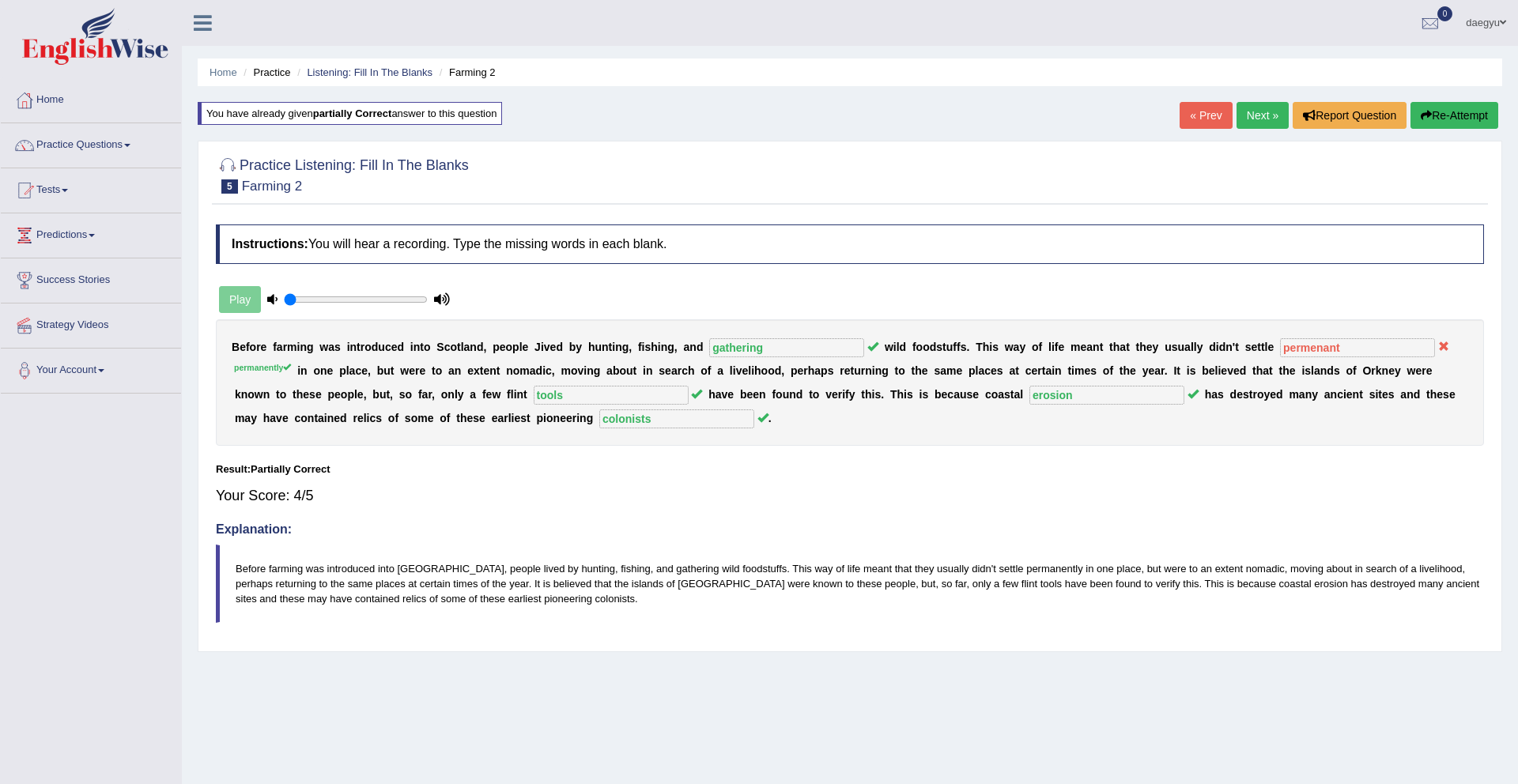
click at [1253, 121] on link "Next »" at bounding box center [1263, 115] width 52 height 27
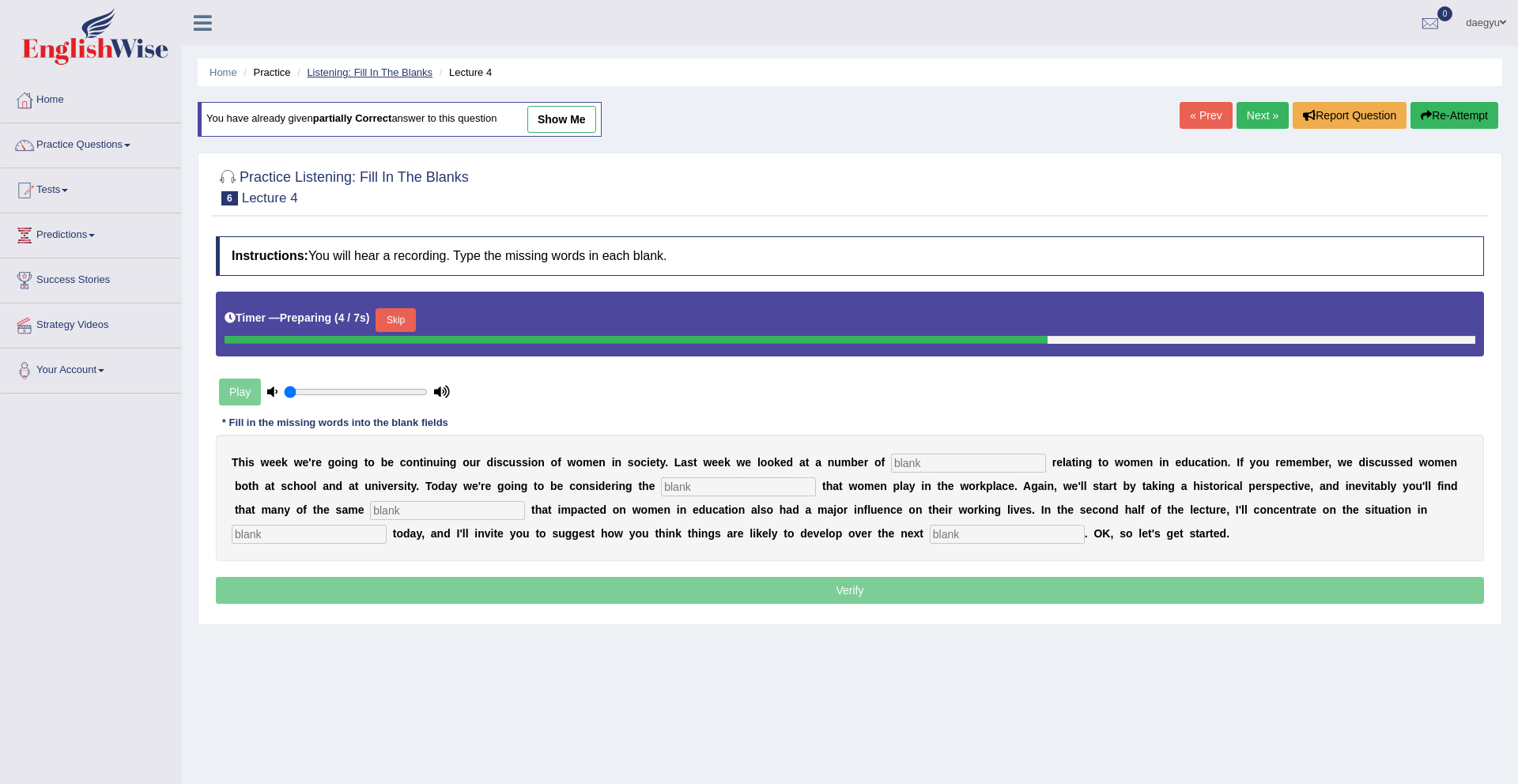
click at [347, 74] on link "Listening: Fill In The Blanks" at bounding box center [370, 72] width 126 height 12
